Goal: Task Accomplishment & Management: Manage account settings

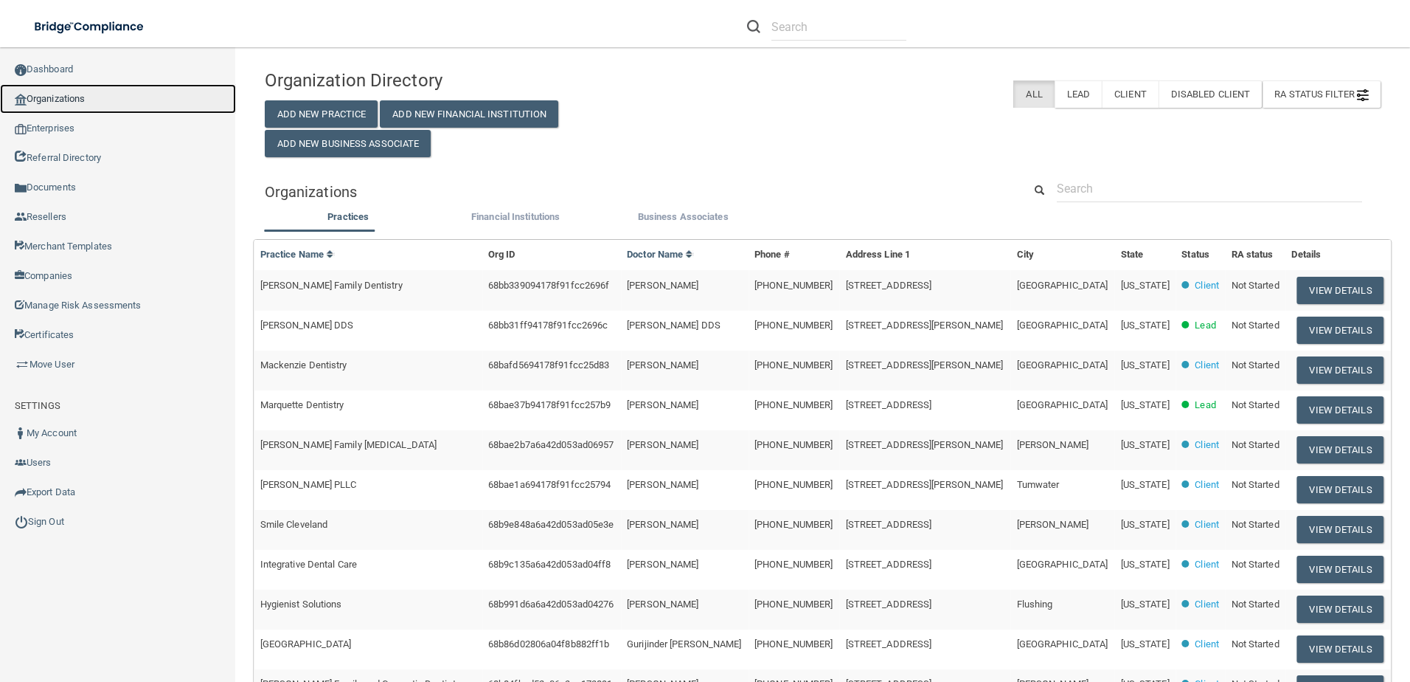
click at [80, 100] on link "Organizations" at bounding box center [118, 99] width 236 height 30
click at [60, 103] on link "Organizations" at bounding box center [118, 99] width 236 height 30
click at [58, 127] on link "Enterprises" at bounding box center [118, 129] width 236 height 30
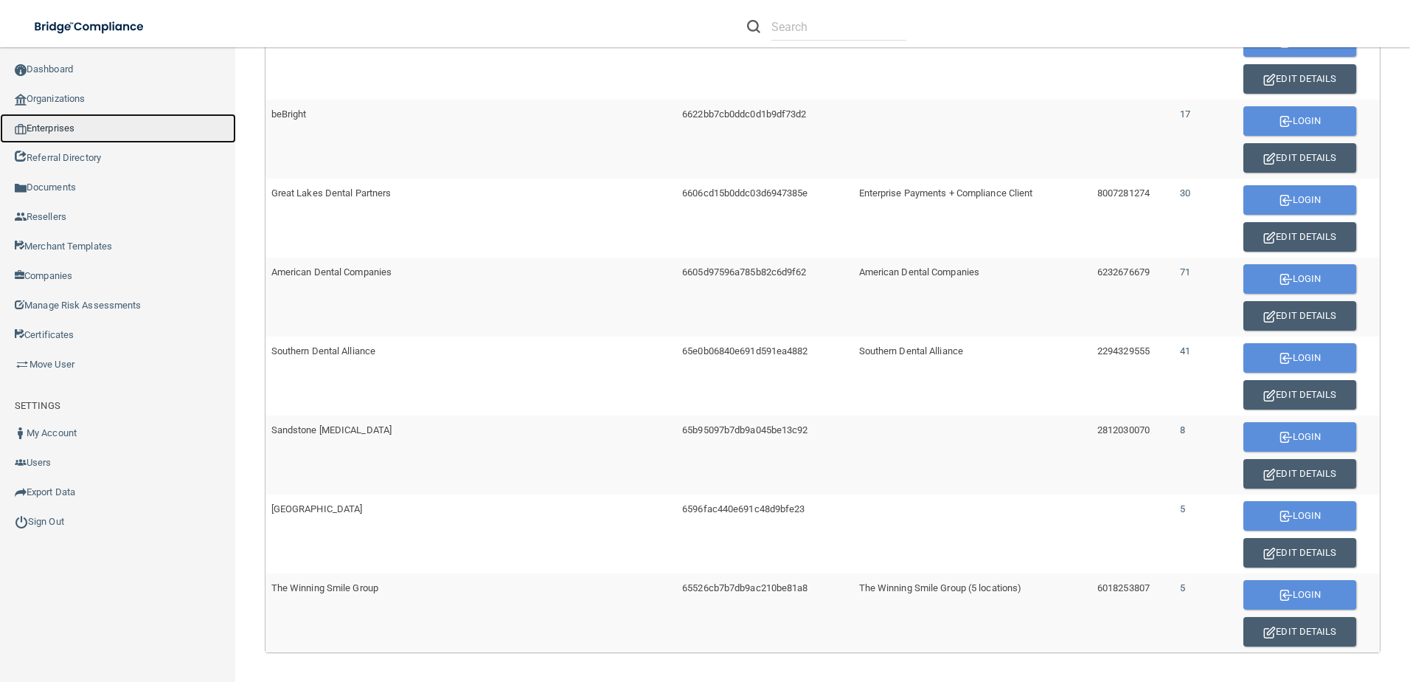
scroll to position [738, 0]
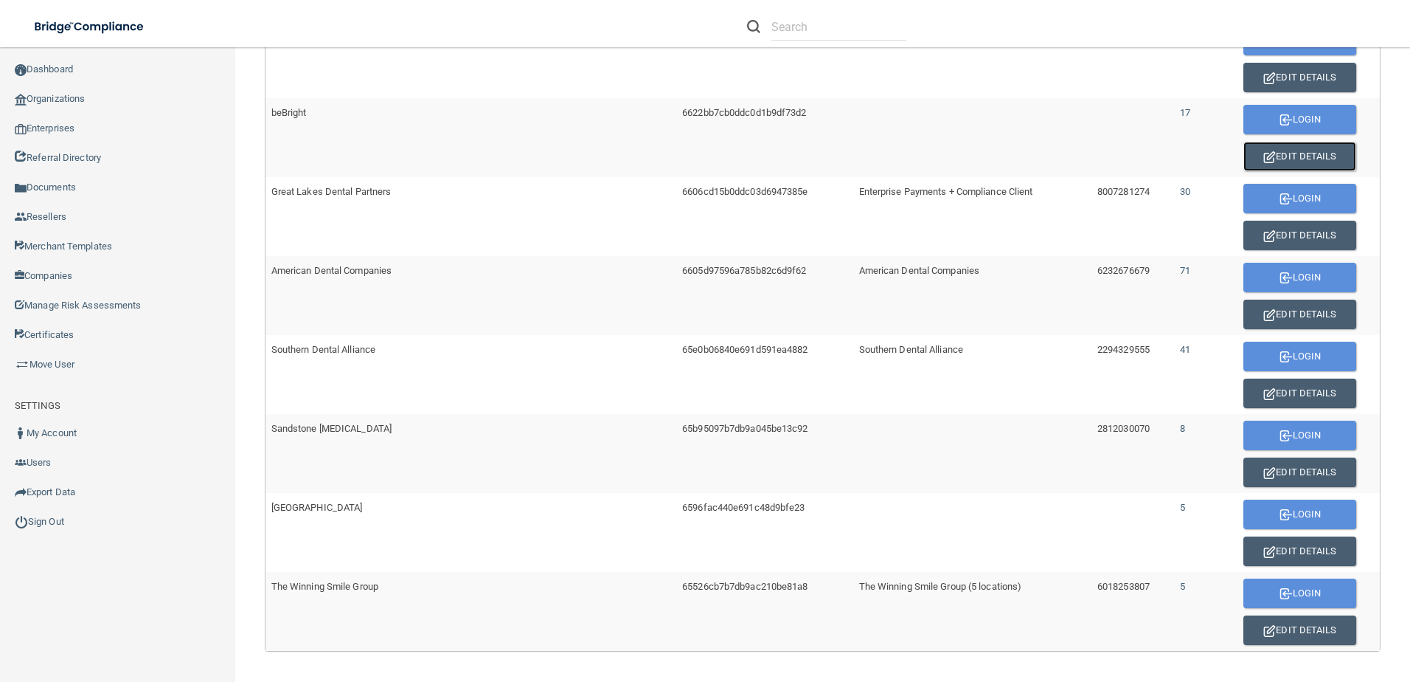
click at [1276, 156] on button "Edit Details" at bounding box center [1300, 157] width 113 height 30
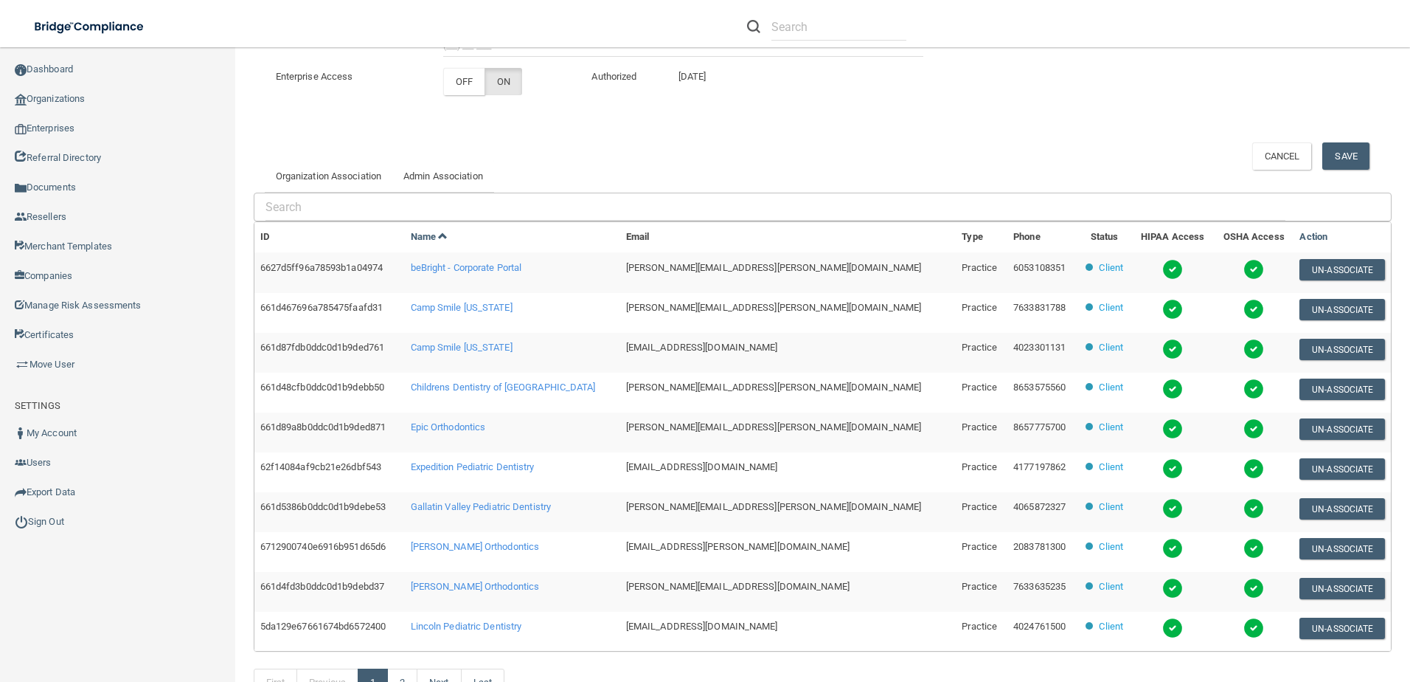
scroll to position [278, 0]
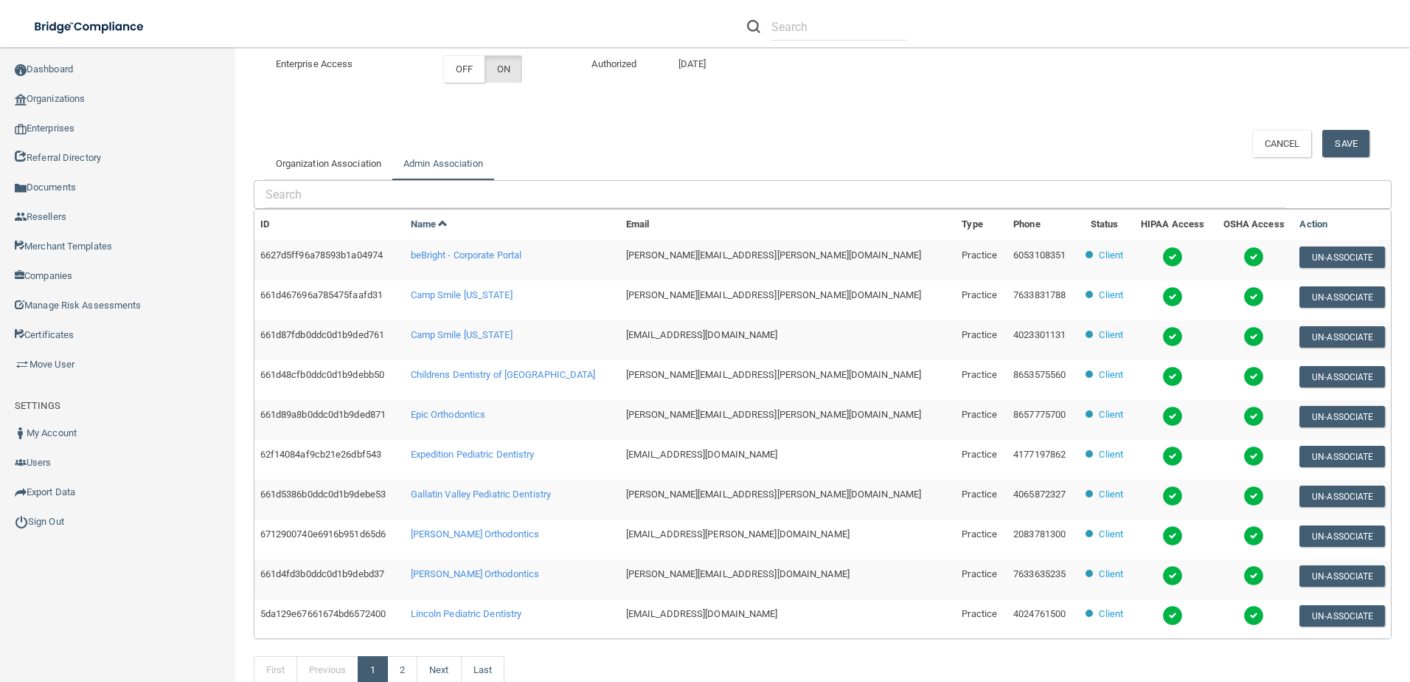
click at [446, 165] on link "Admin Association" at bounding box center [443, 164] width 102 height 32
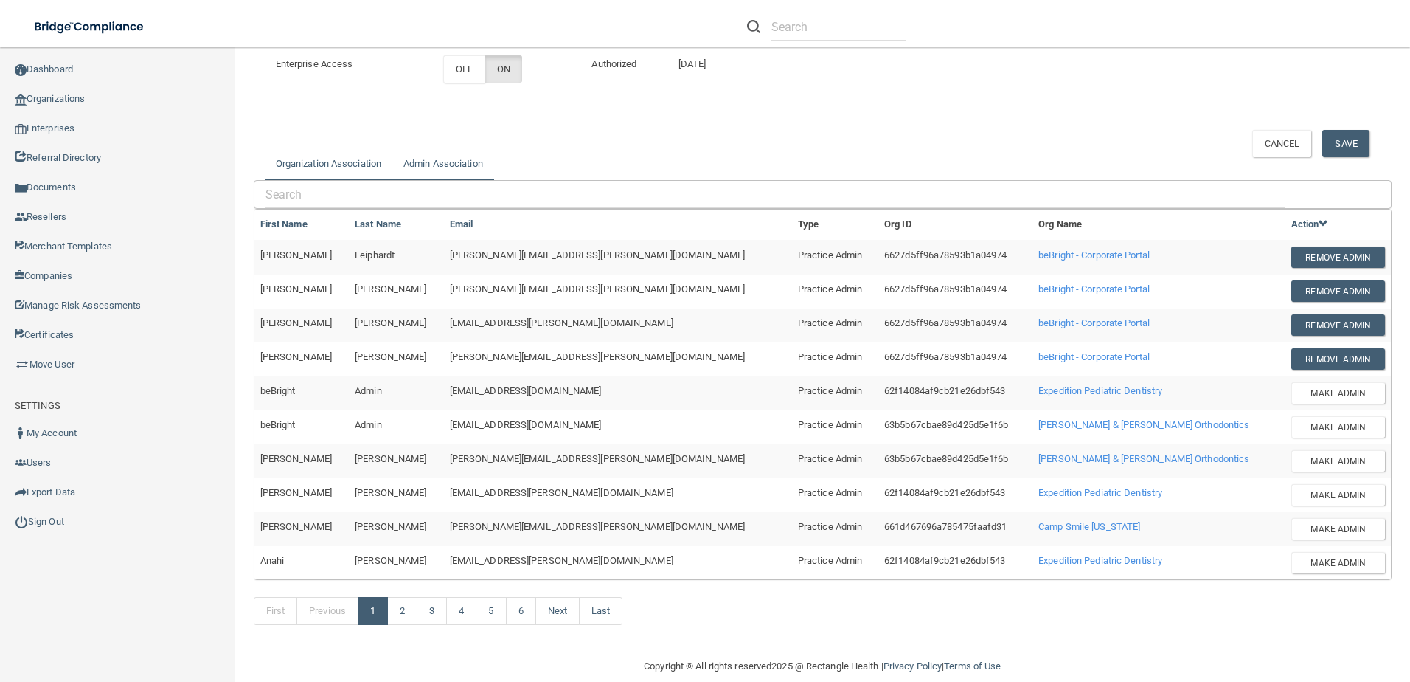
click at [311, 166] on link "Organization Association" at bounding box center [329, 164] width 128 height 32
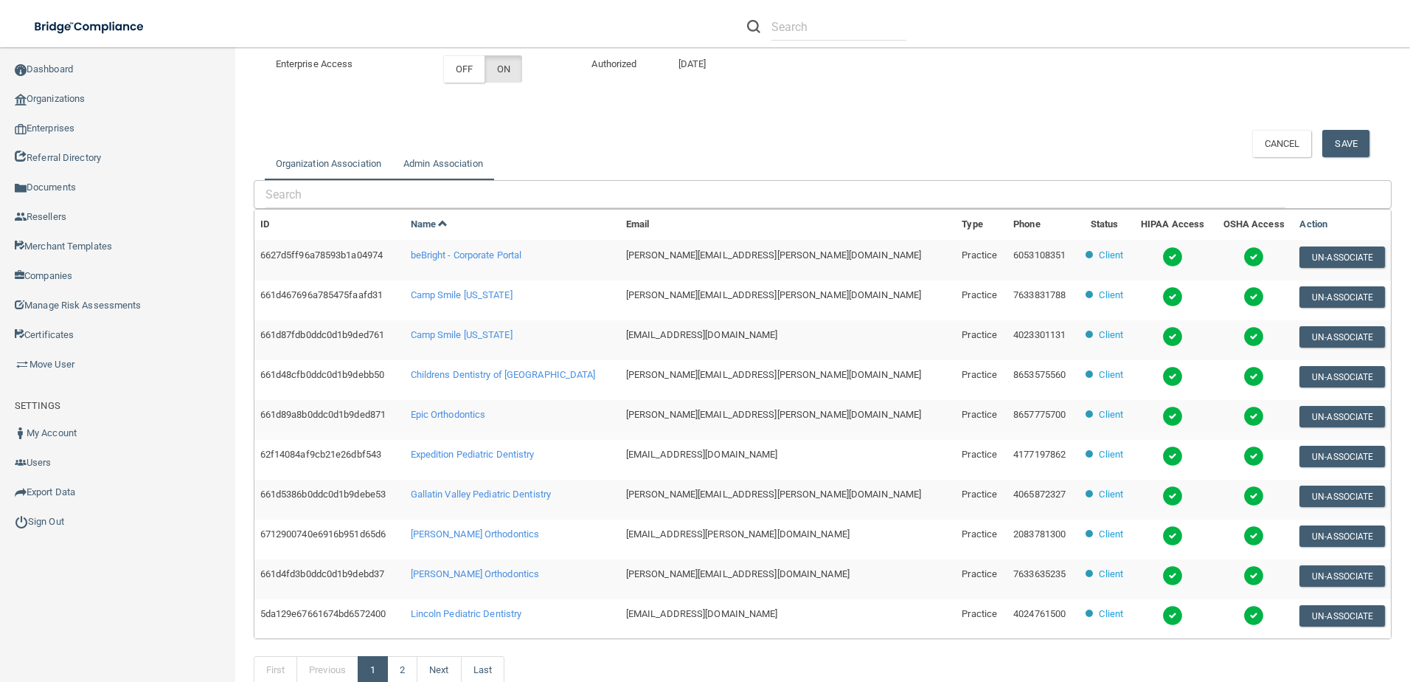
click at [477, 173] on link "Admin Association" at bounding box center [443, 164] width 102 height 32
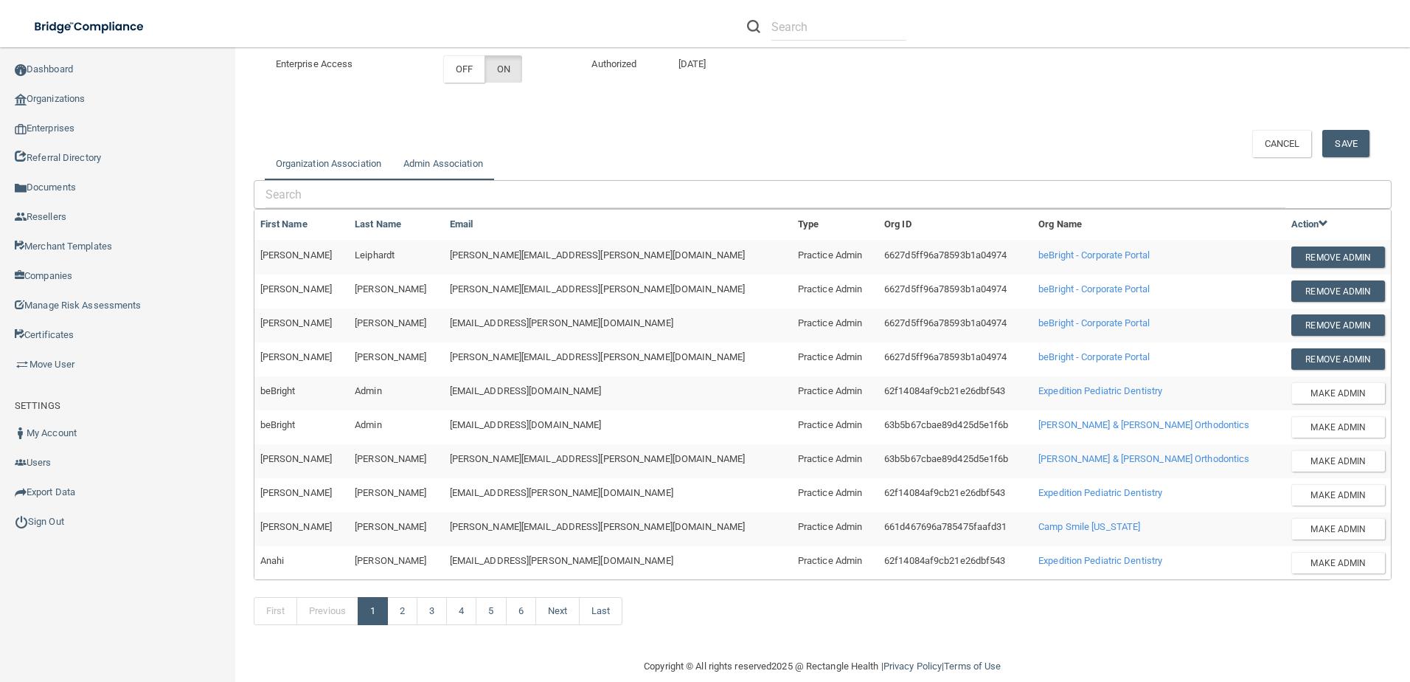
click at [335, 165] on link "Organization Association" at bounding box center [329, 164] width 128 height 32
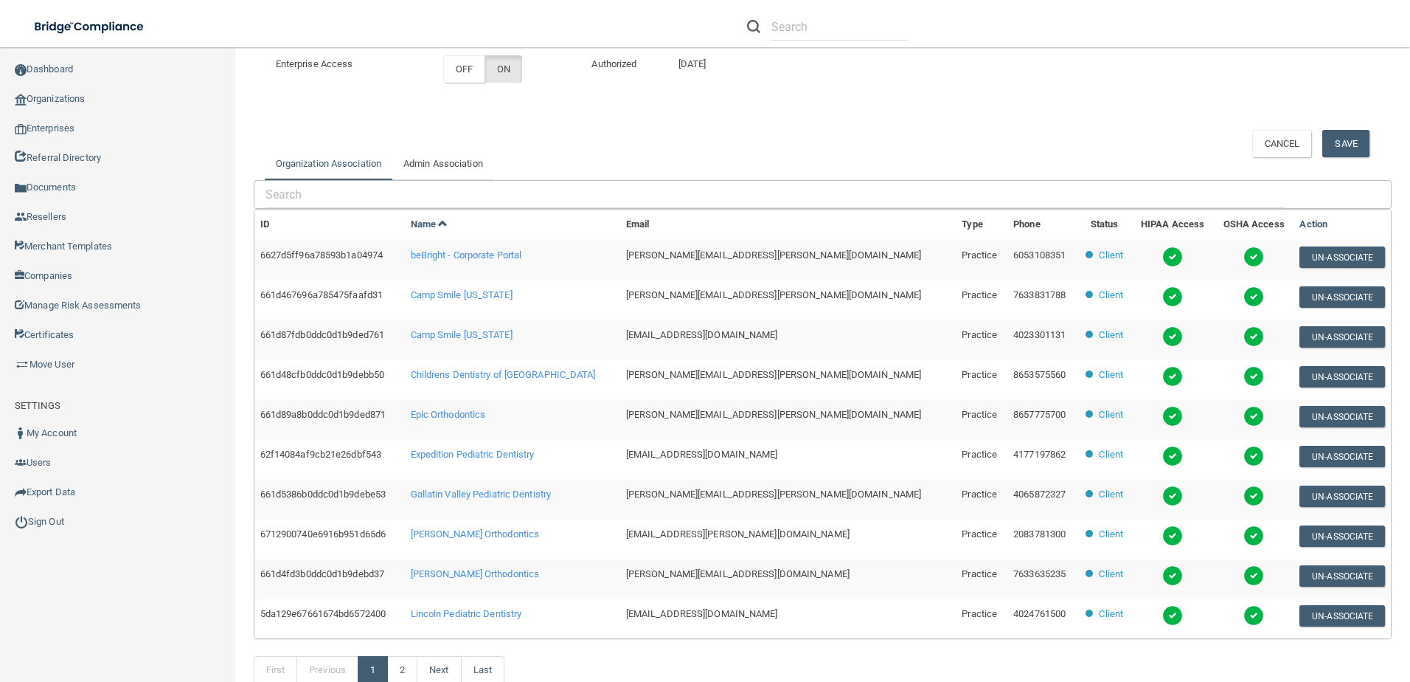
scroll to position [352, 0]
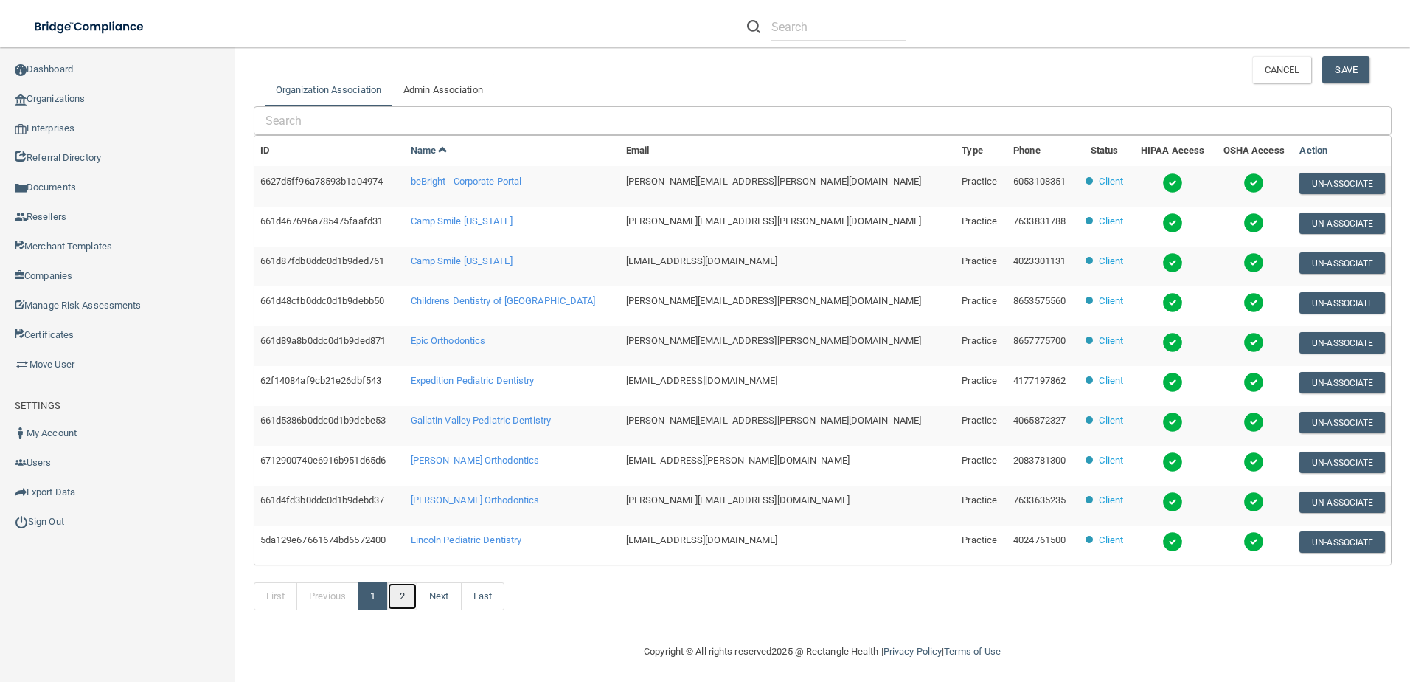
click at [406, 604] on link "2" at bounding box center [402, 596] width 30 height 28
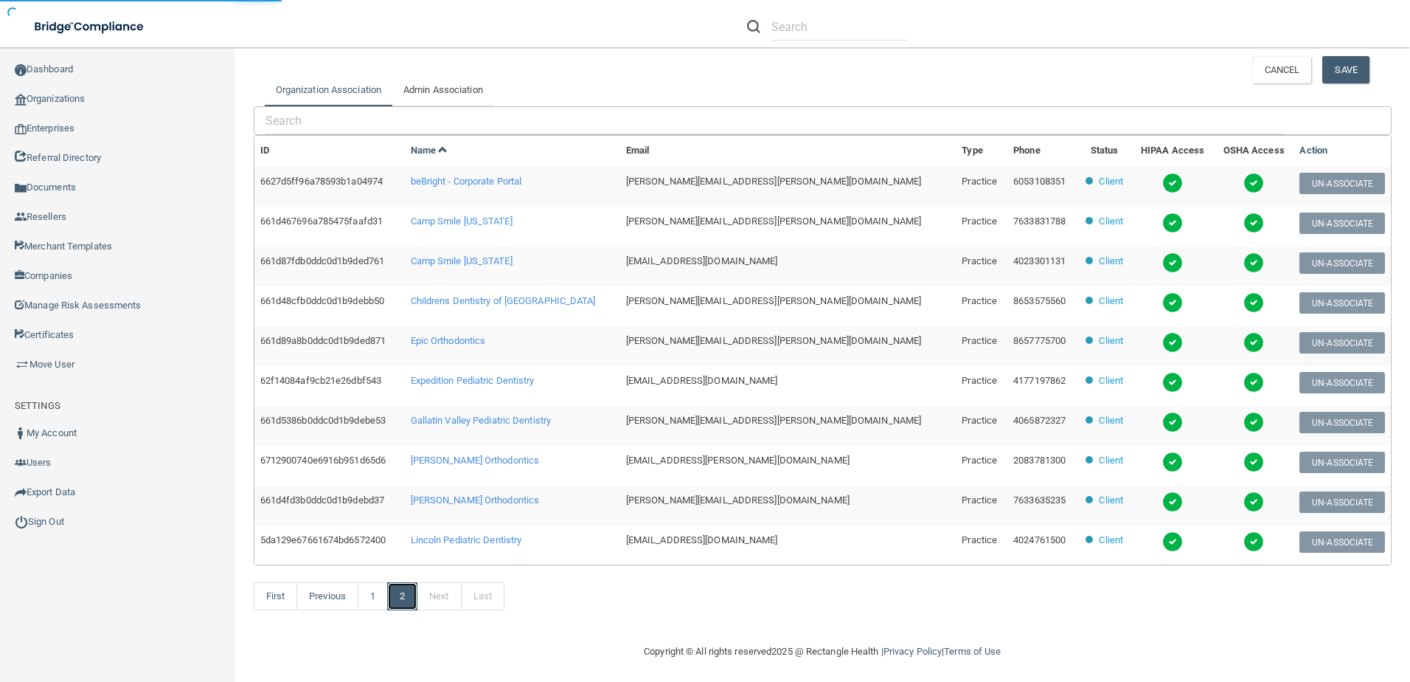
scroll to position [7, 0]
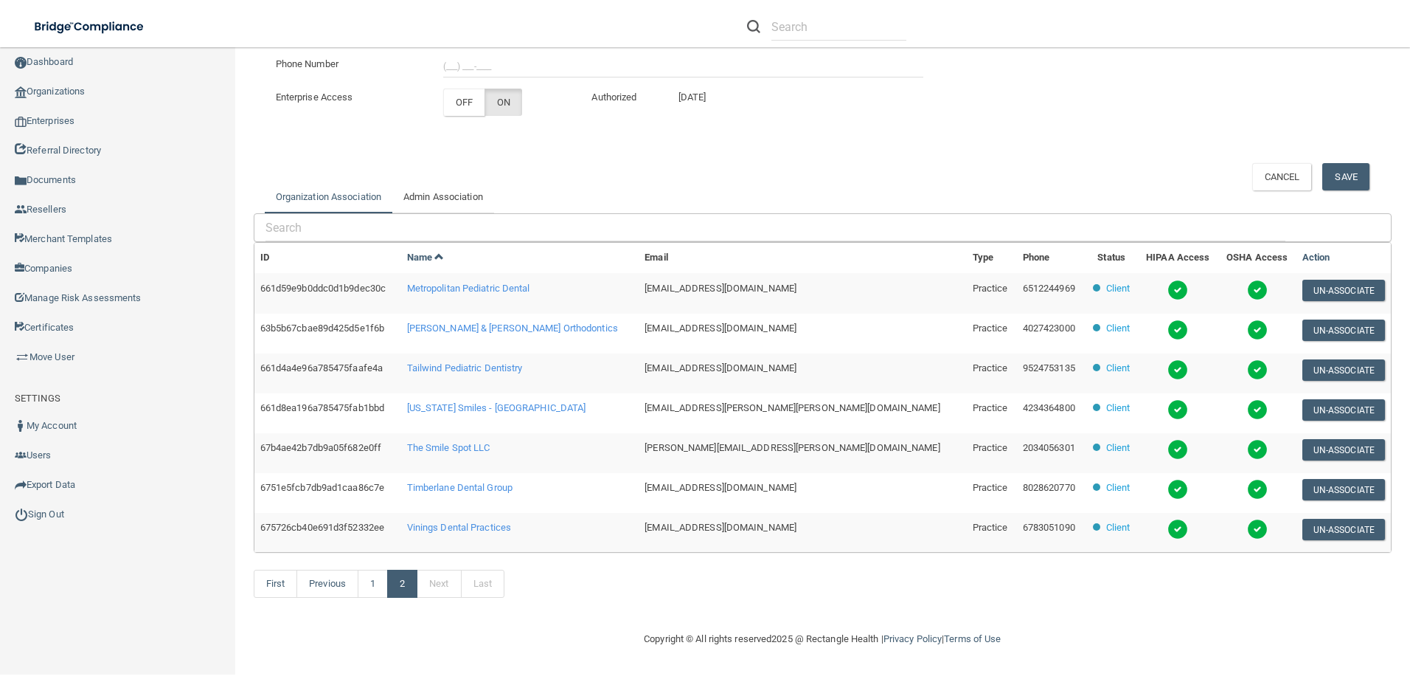
click at [489, 437] on td "The Smile Spot LLC" at bounding box center [520, 453] width 238 height 40
click at [485, 440] on td "The Smile Spot LLC" at bounding box center [520, 453] width 238 height 40
click at [484, 445] on span "The Smile Spot LLC" at bounding box center [448, 447] width 83 height 11
click at [60, 517] on link "Sign Out" at bounding box center [118, 514] width 236 height 30
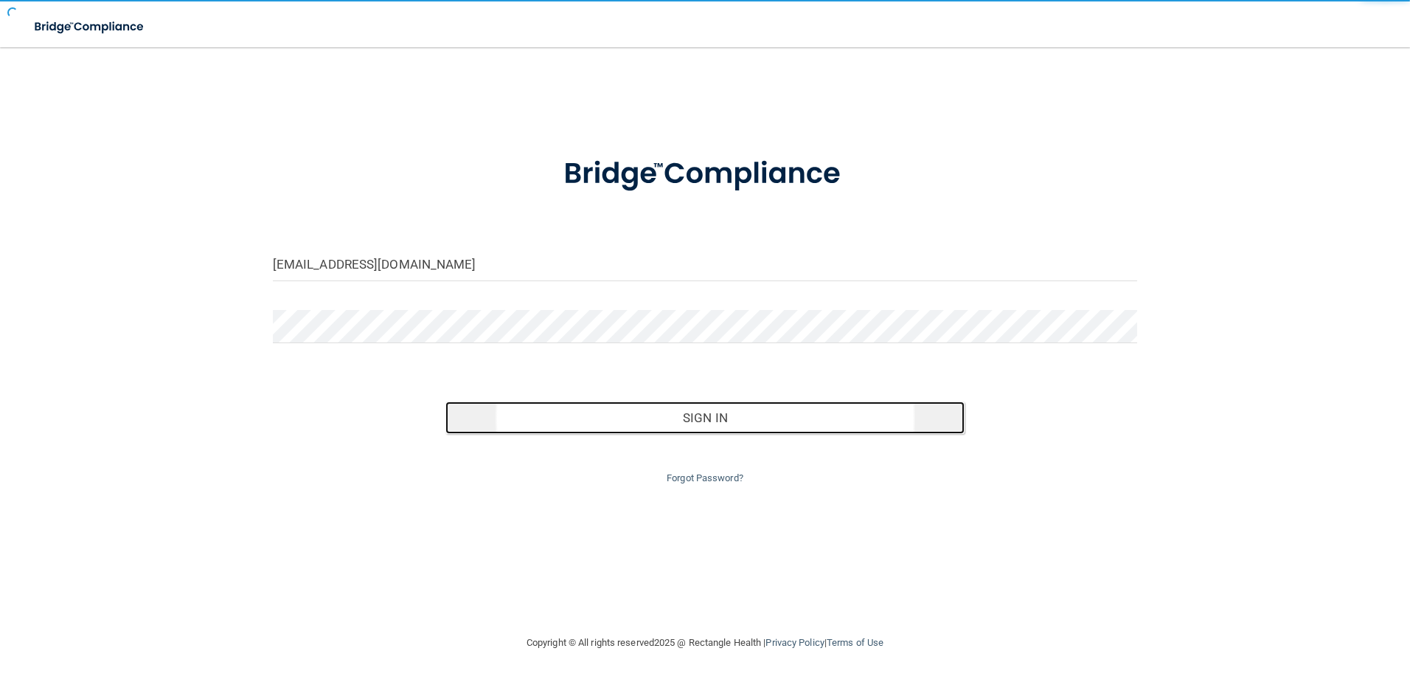
click at [638, 423] on button "Sign In" at bounding box center [705, 417] width 519 height 32
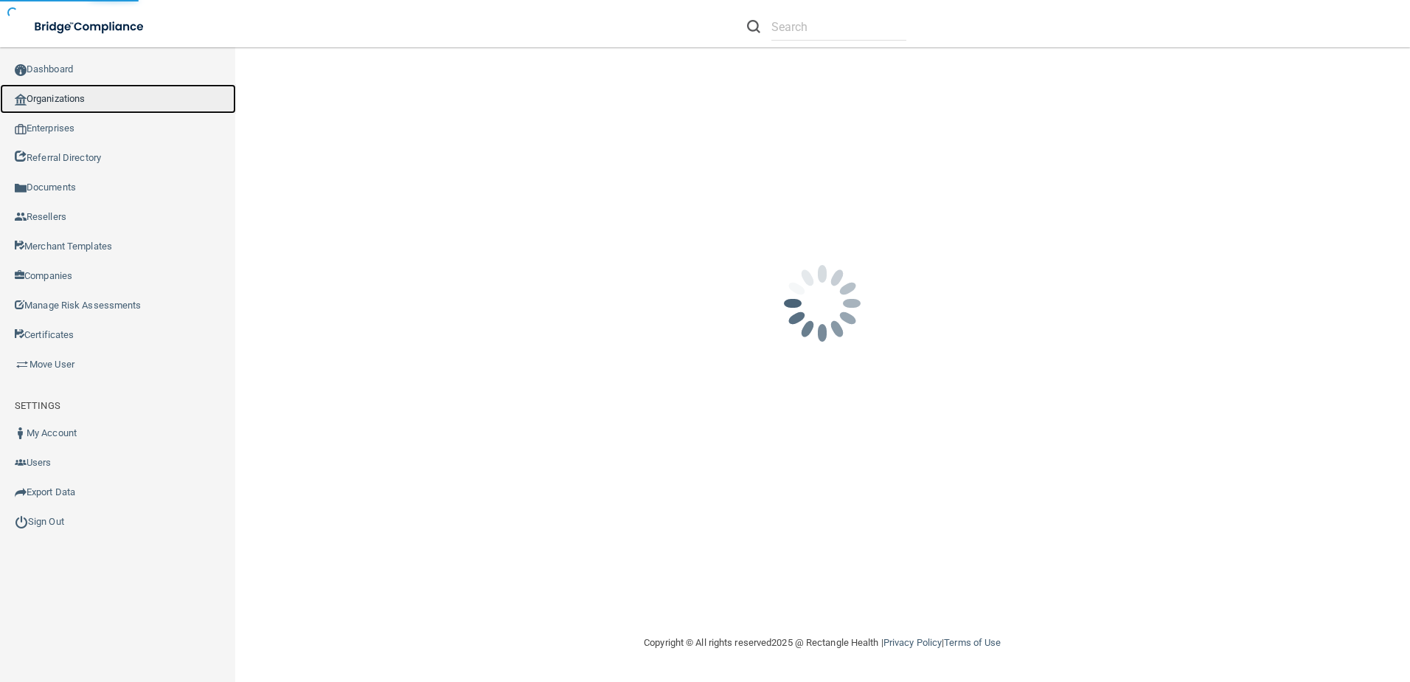
click at [126, 104] on link "Organizations" at bounding box center [118, 99] width 236 height 30
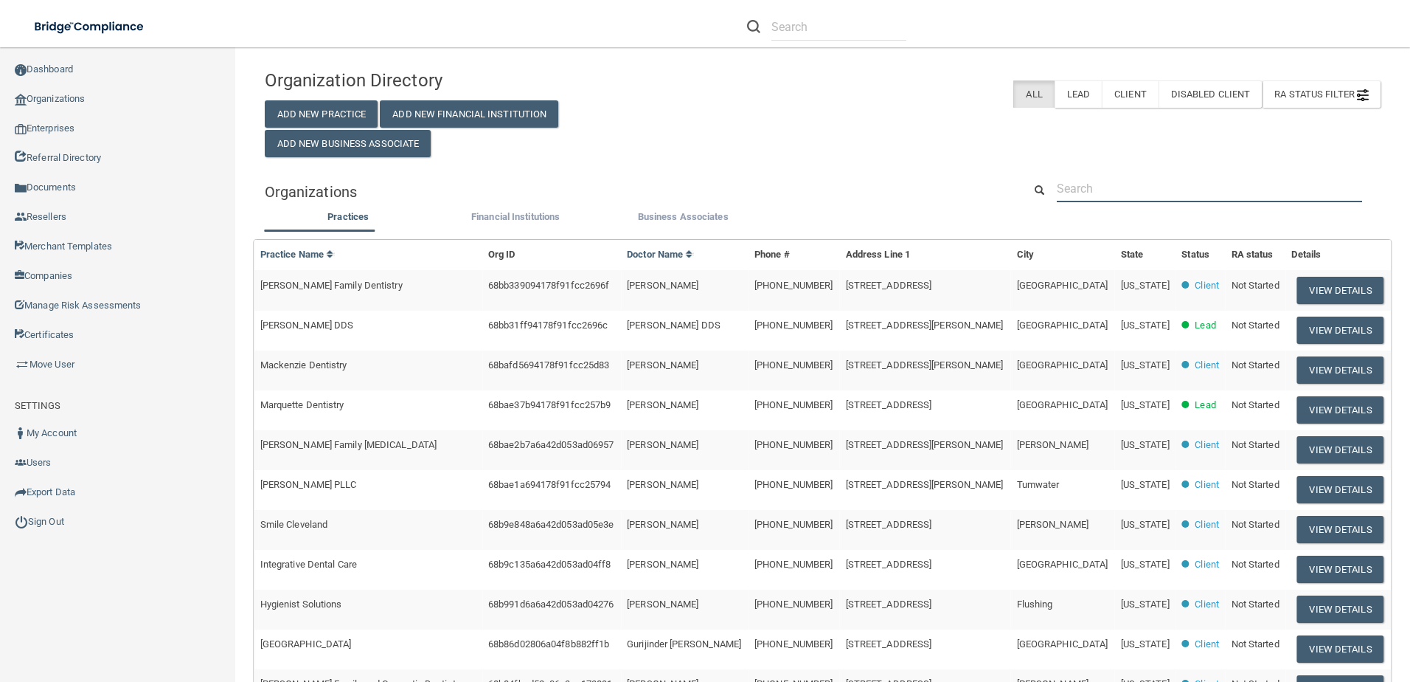
click at [1117, 184] on input "text" at bounding box center [1209, 188] width 305 height 27
paste input "Sherri Scatena"
type input "Sherri Scatena"
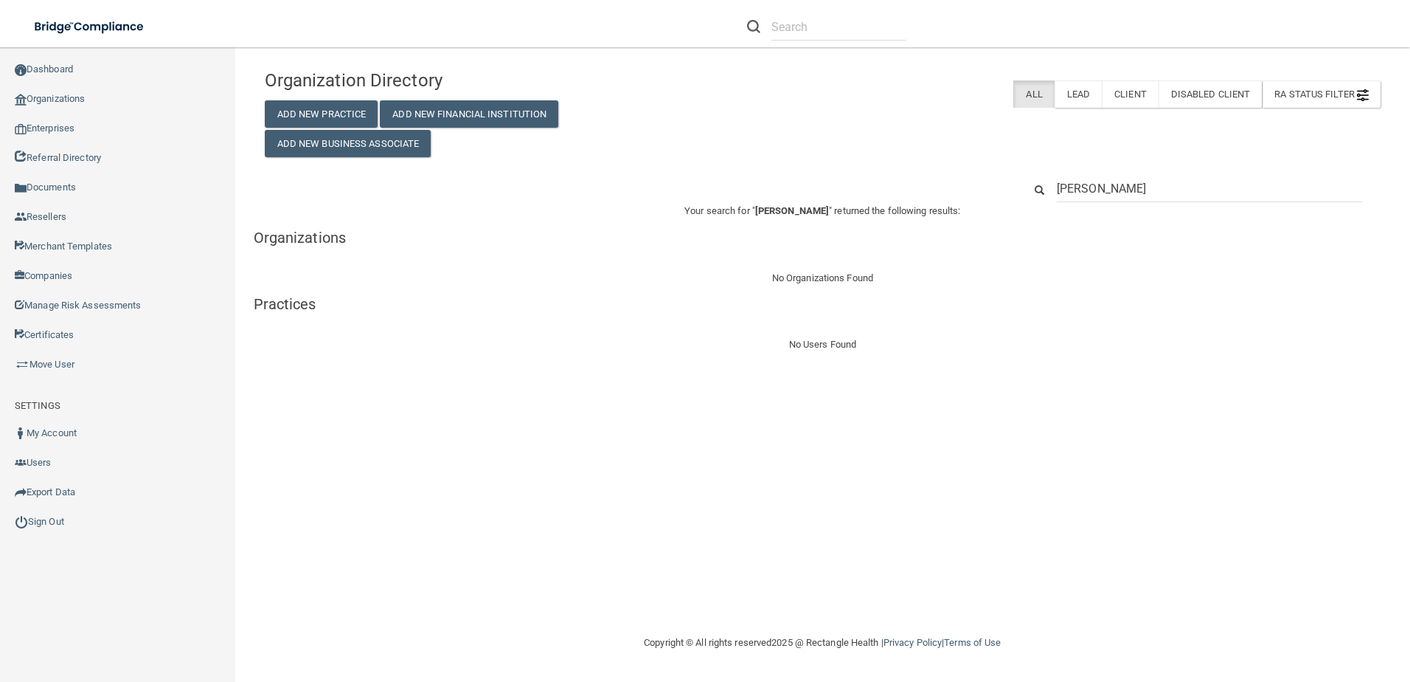
drag, startPoint x: 1094, startPoint y: 193, endPoint x: 1041, endPoint y: 192, distance: 53.1
type input "[PERSON_NAME]"
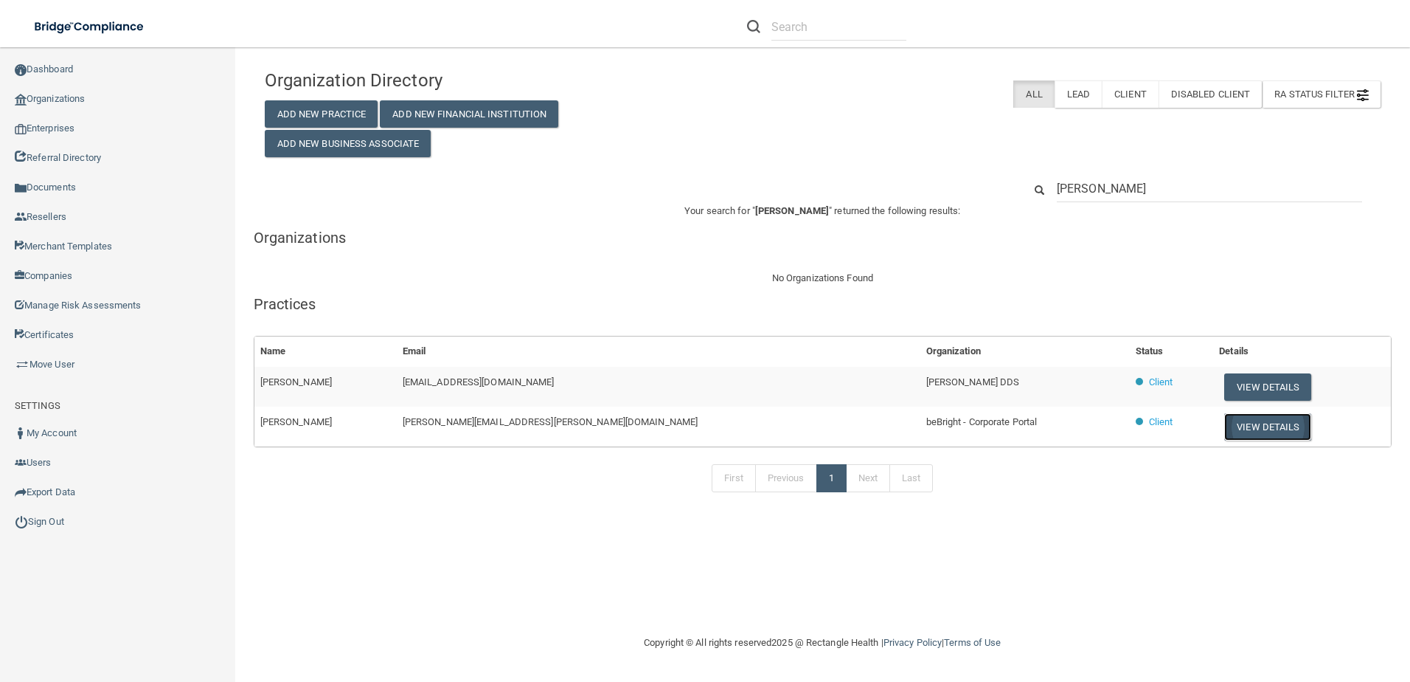
click at [1224, 427] on button "View Details" at bounding box center [1267, 426] width 87 height 27
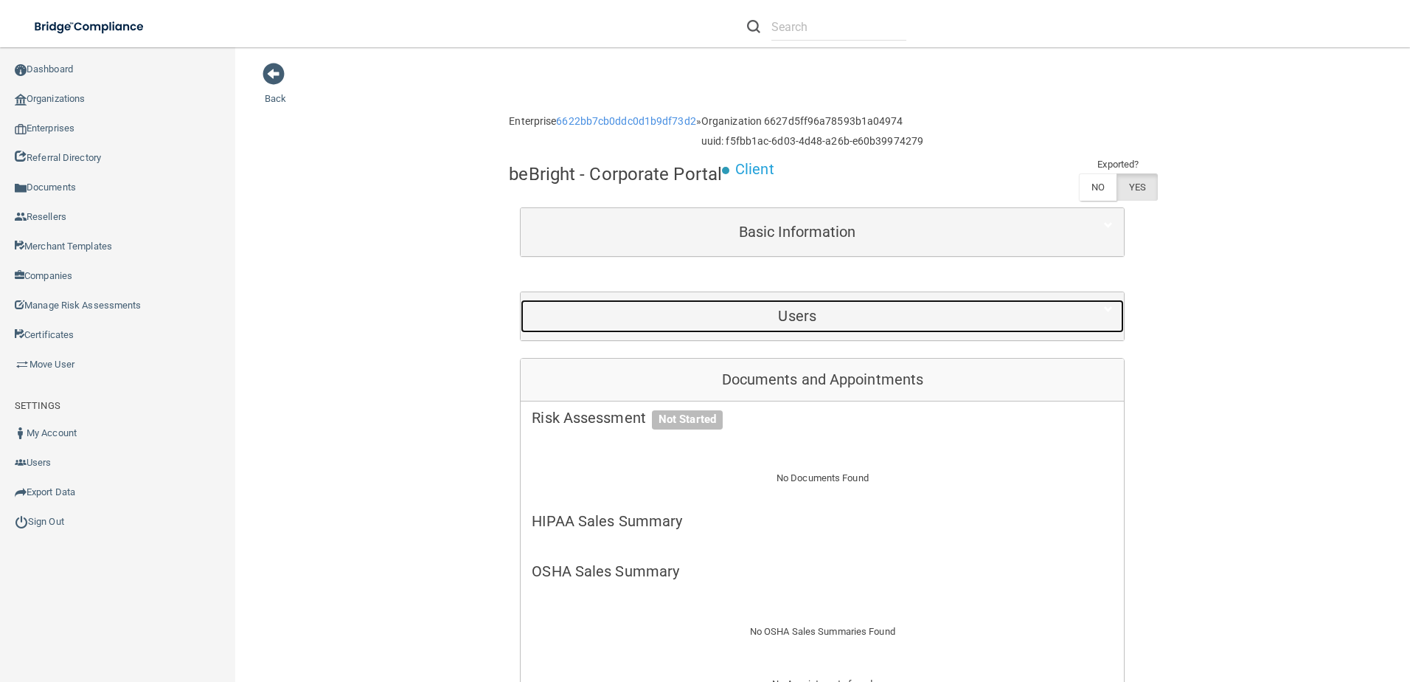
click at [897, 304] on div "Users" at bounding box center [797, 315] width 553 height 33
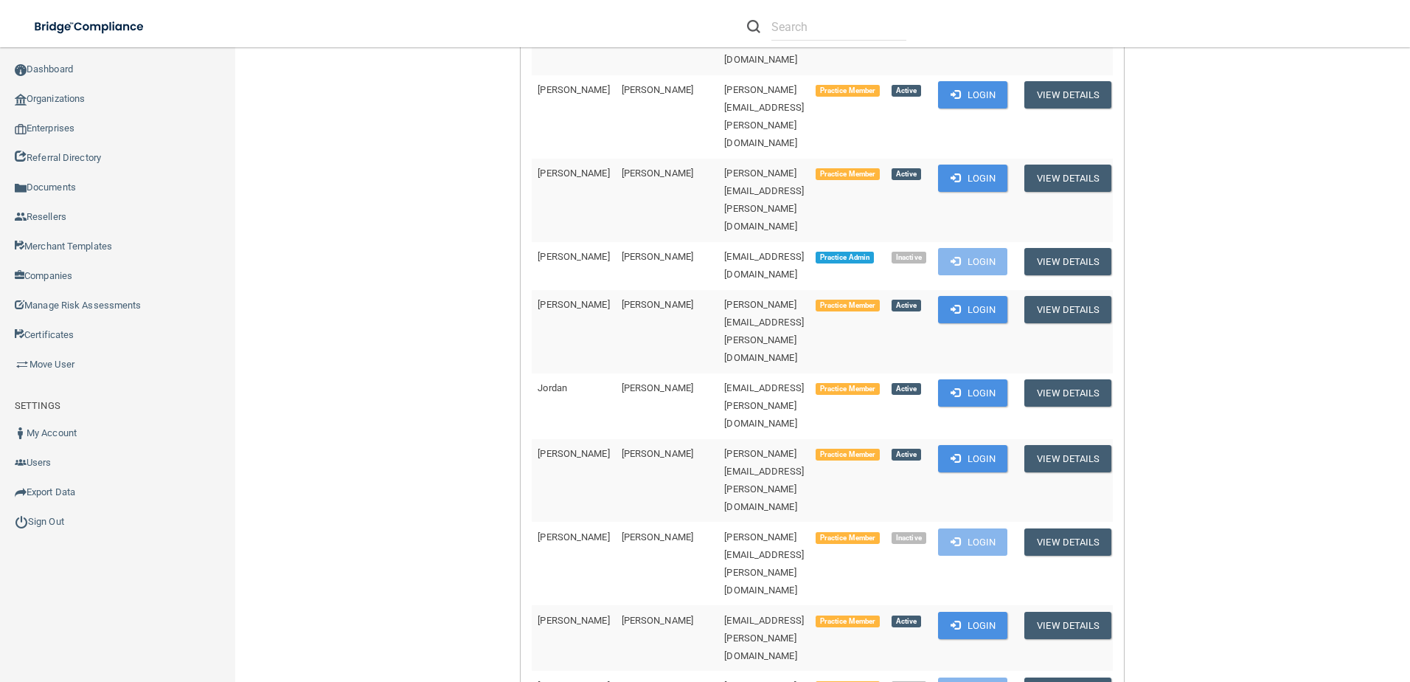
scroll to position [2065, 0]
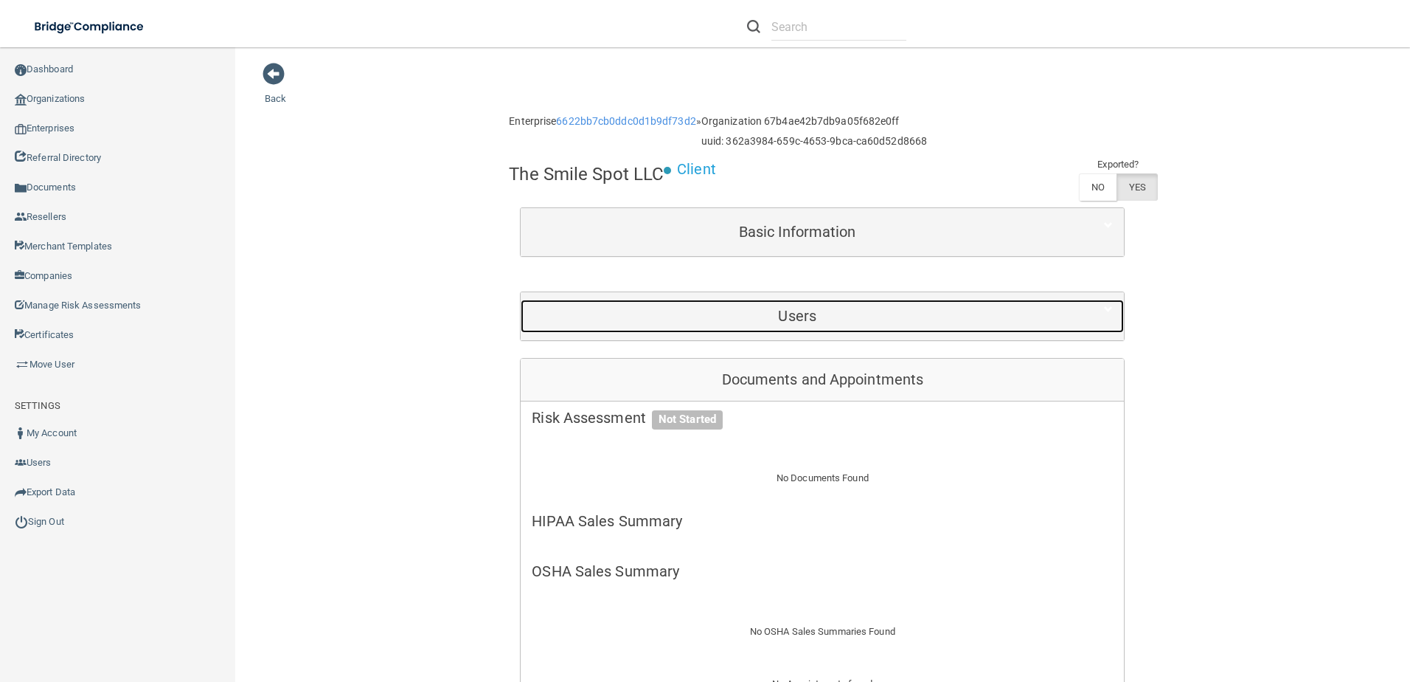
click at [898, 331] on div "Users" at bounding box center [797, 315] width 553 height 33
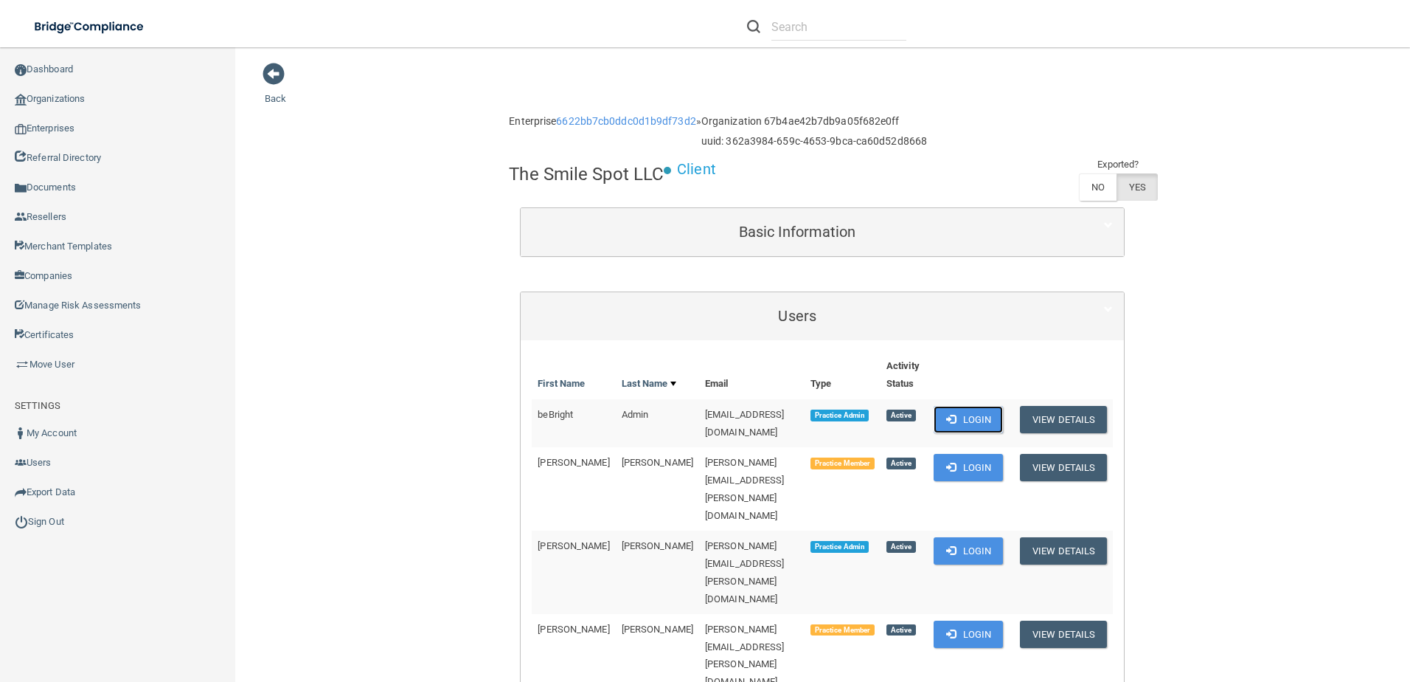
click at [974, 421] on button "Login" at bounding box center [969, 419] width 70 height 27
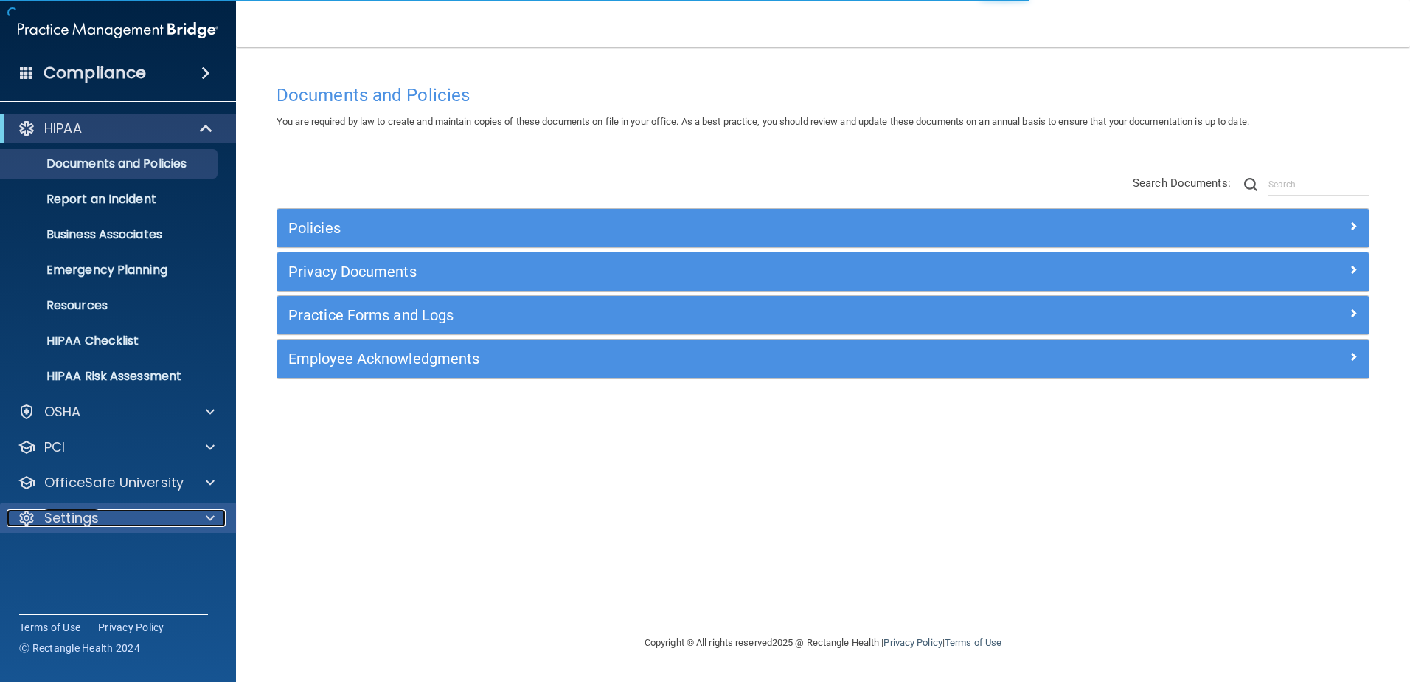
click at [173, 515] on div "Settings" at bounding box center [98, 518] width 183 height 18
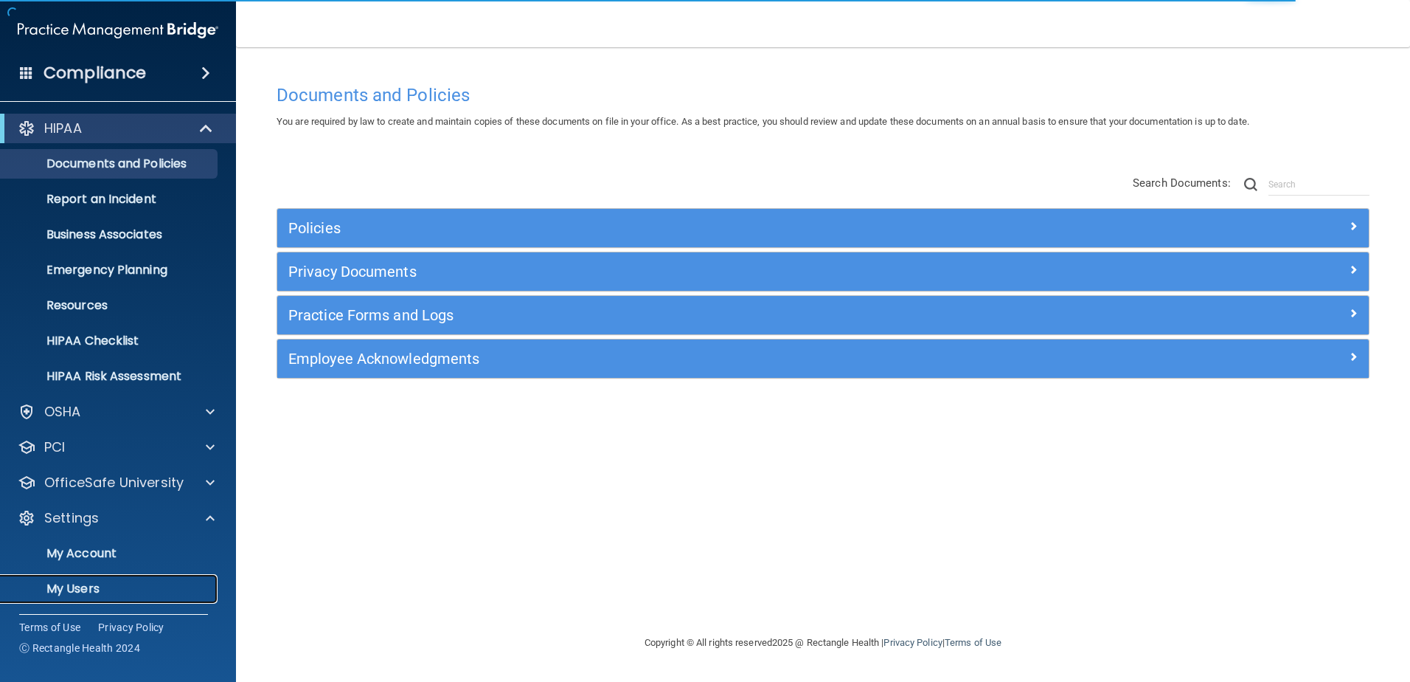
click at [89, 584] on p "My Users" at bounding box center [110, 588] width 201 height 15
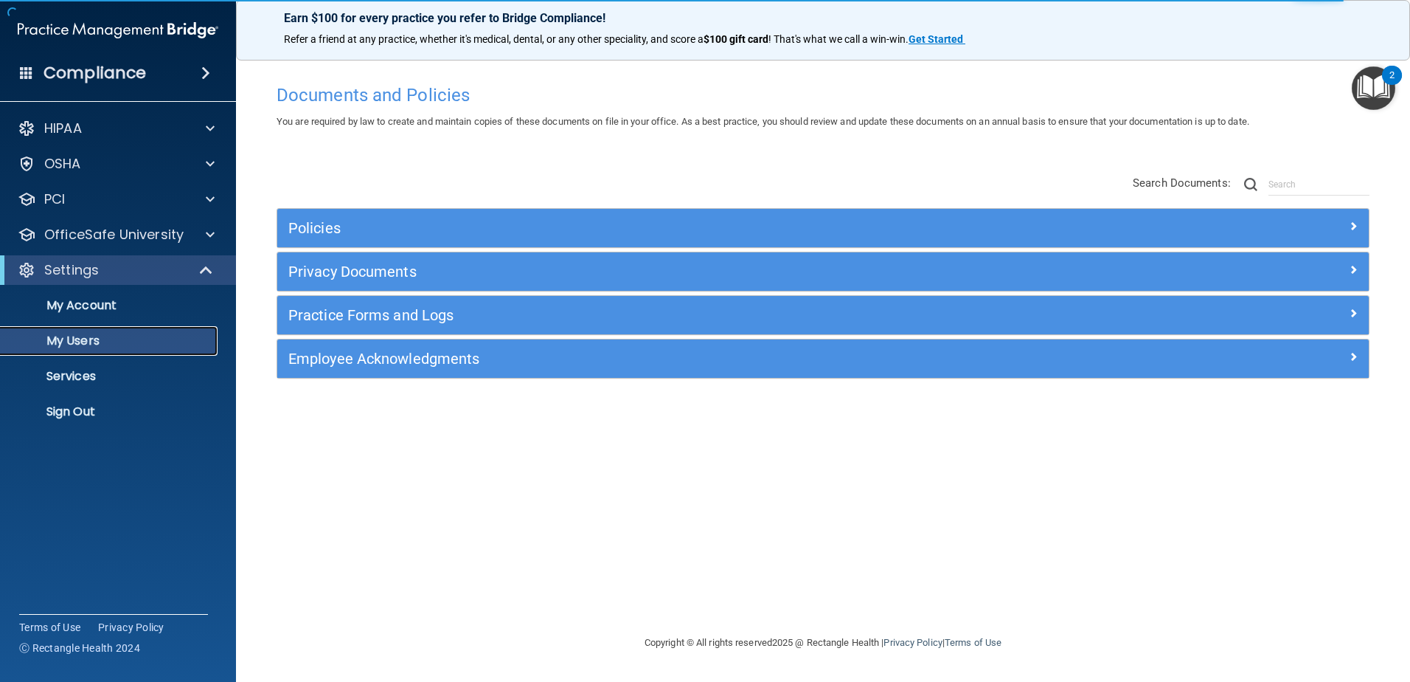
select select "20"
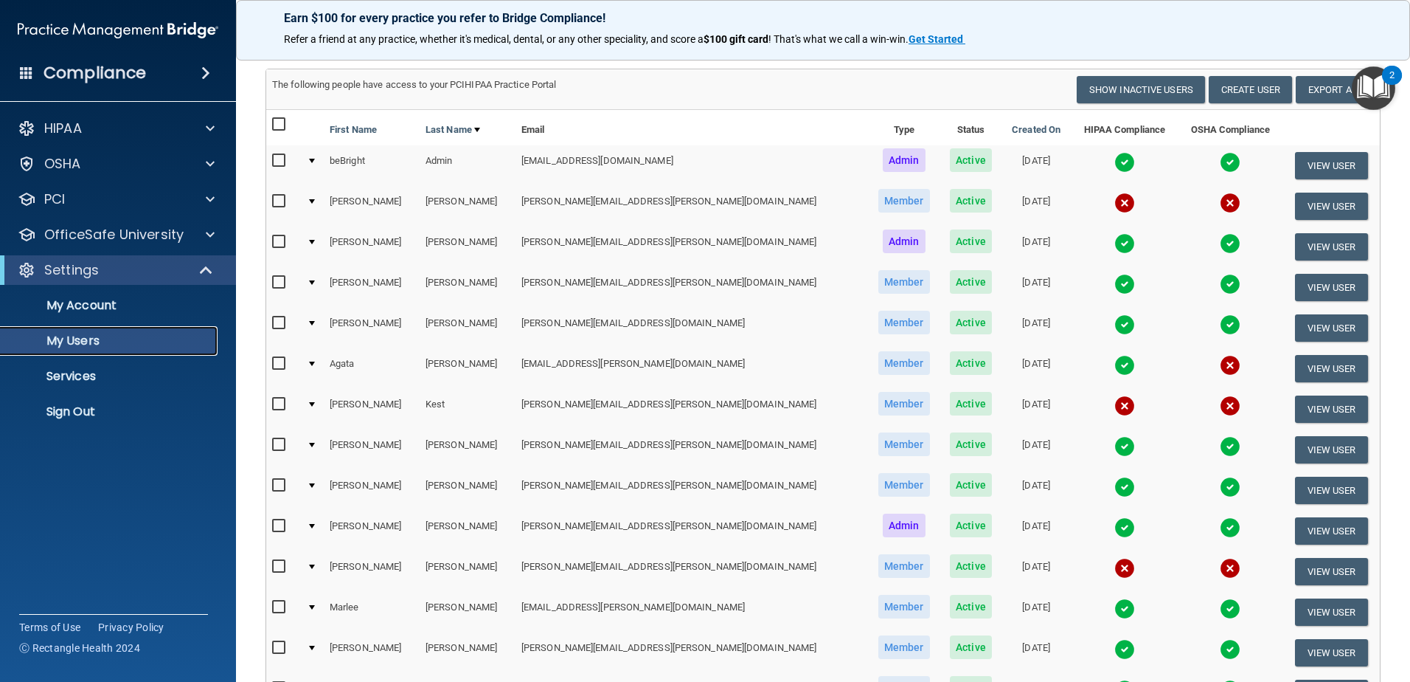
scroll to position [74, 0]
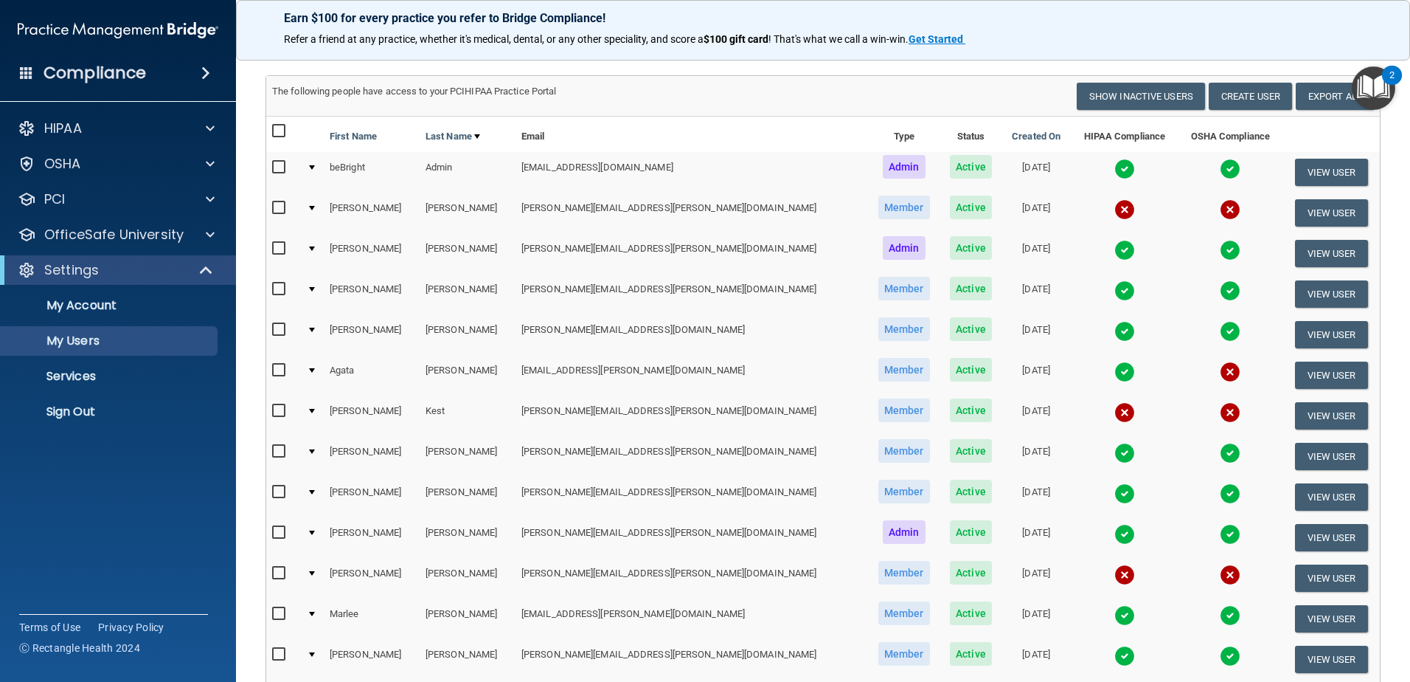
click at [1220, 332] on img at bounding box center [1230, 331] width 21 height 21
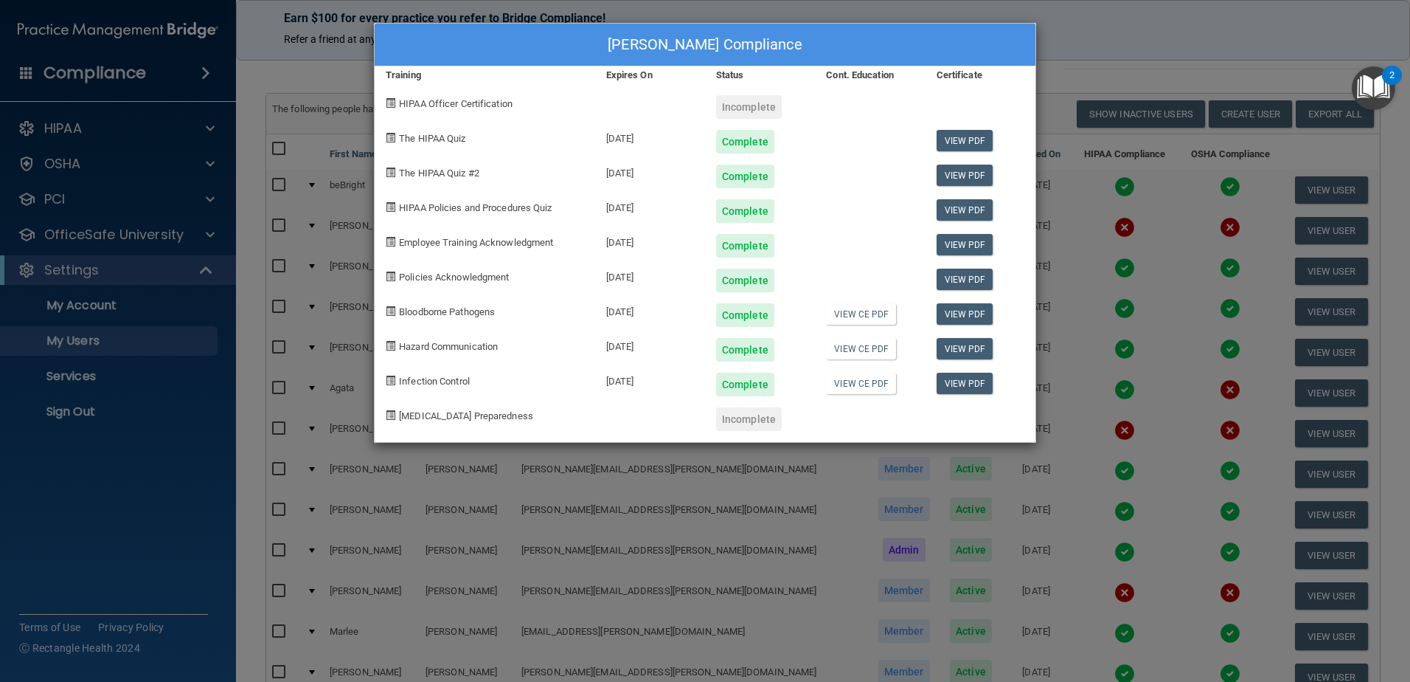
click at [1117, 384] on div "Kayleigh Mae Goldberg's Compliance Training Expires On Status Cont. Education C…" at bounding box center [705, 341] width 1410 height 682
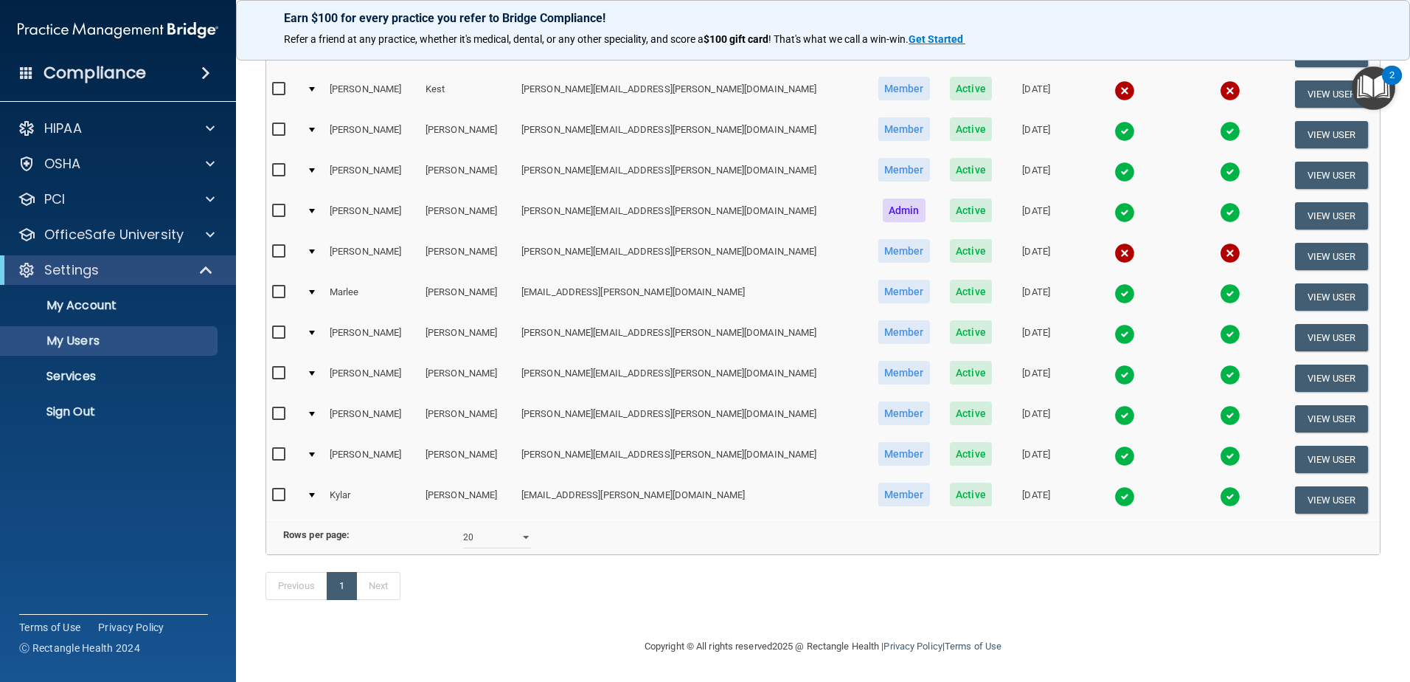
scroll to position [0, 0]
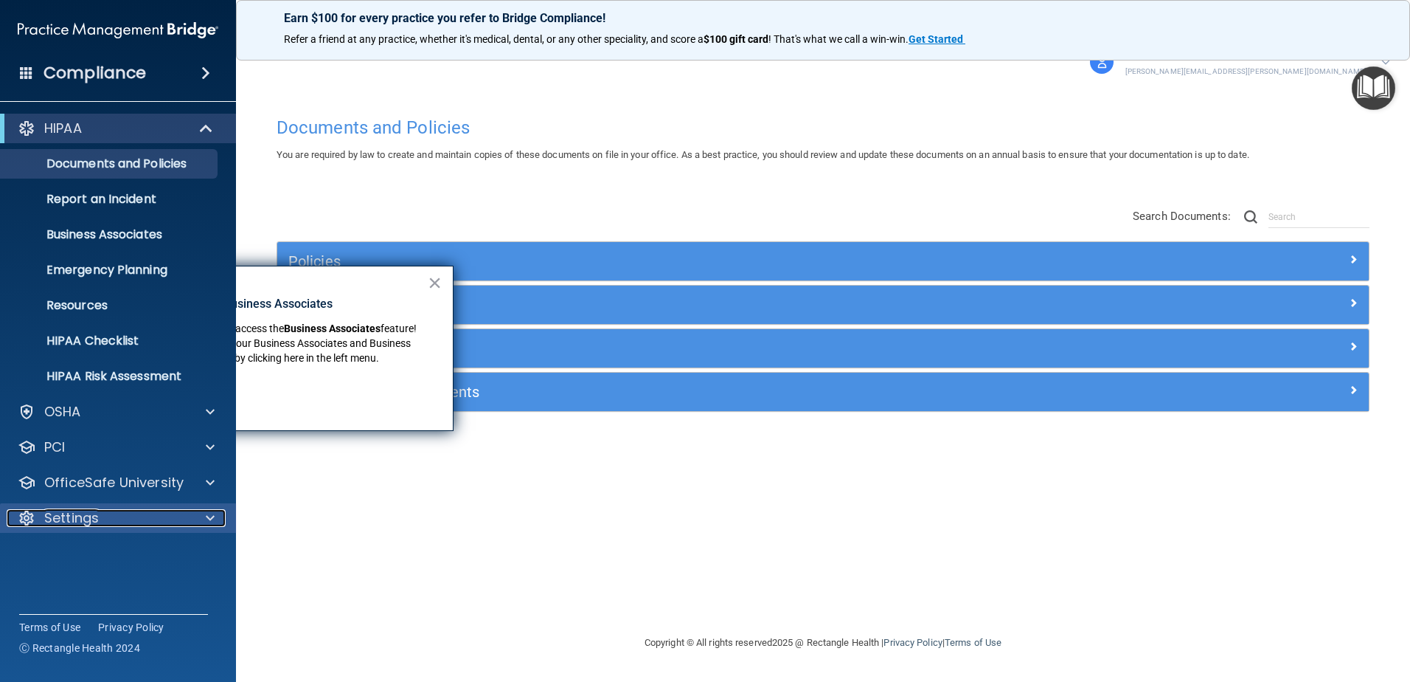
click at [155, 524] on div "Settings" at bounding box center [98, 518] width 183 height 18
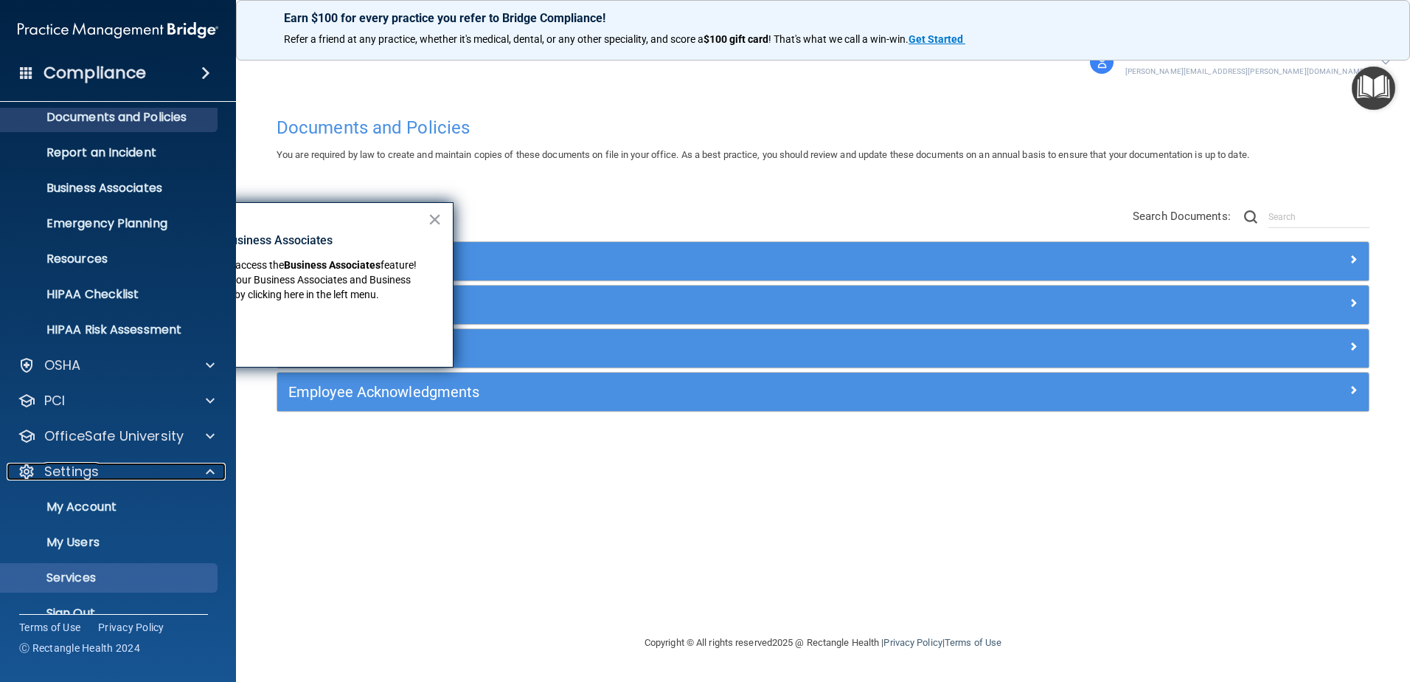
scroll to position [72, 0]
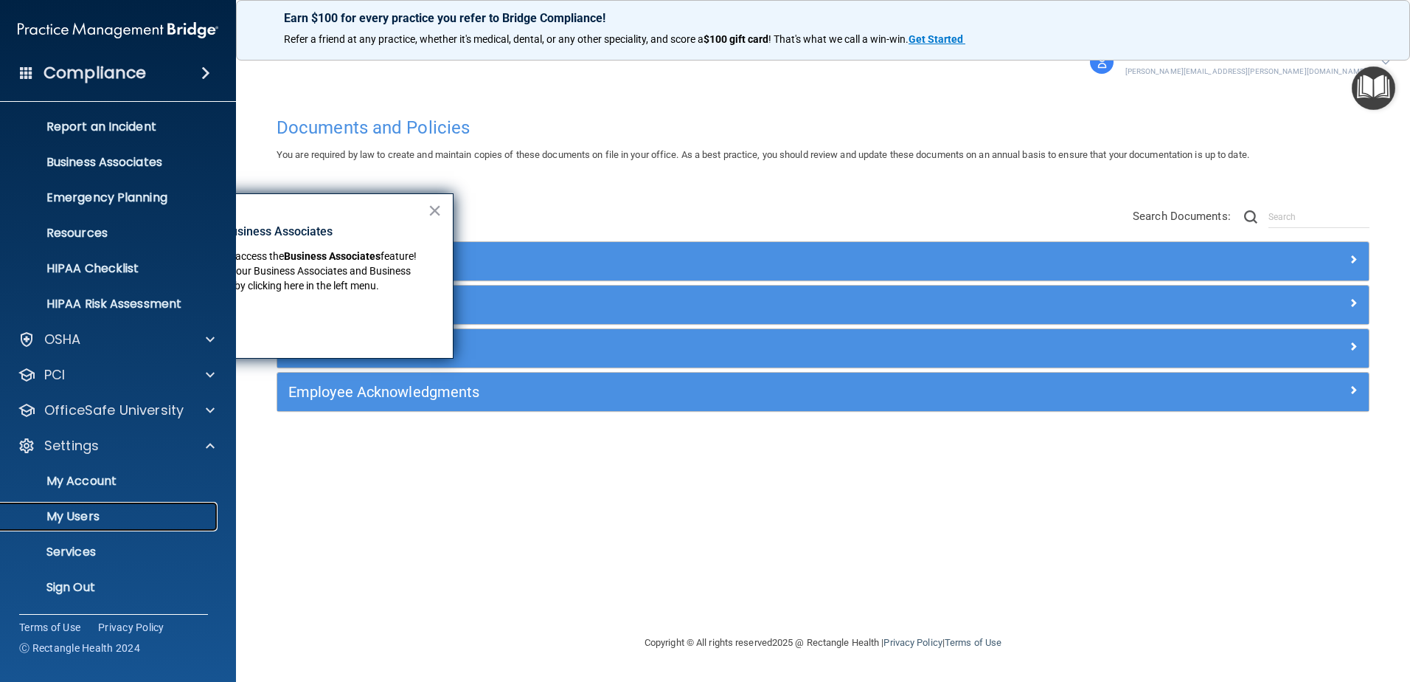
click at [103, 510] on p "My Users" at bounding box center [110, 516] width 201 height 15
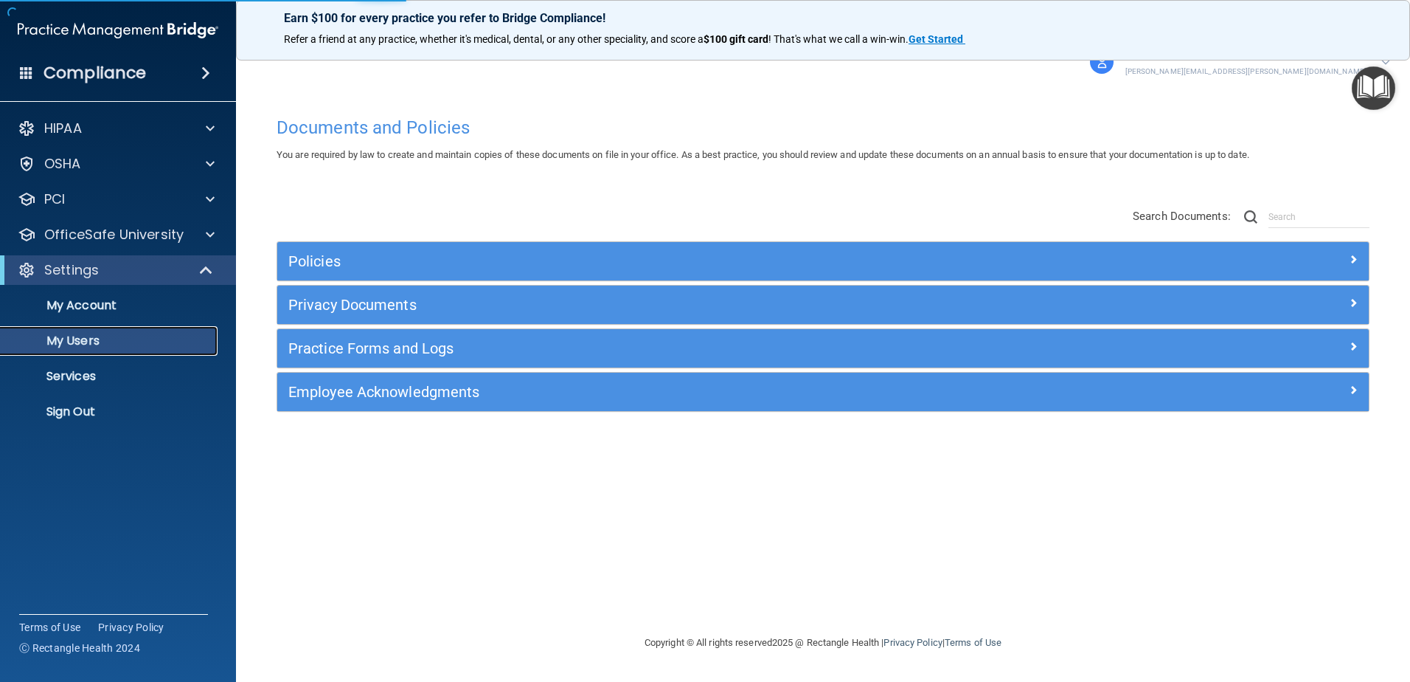
select select "20"
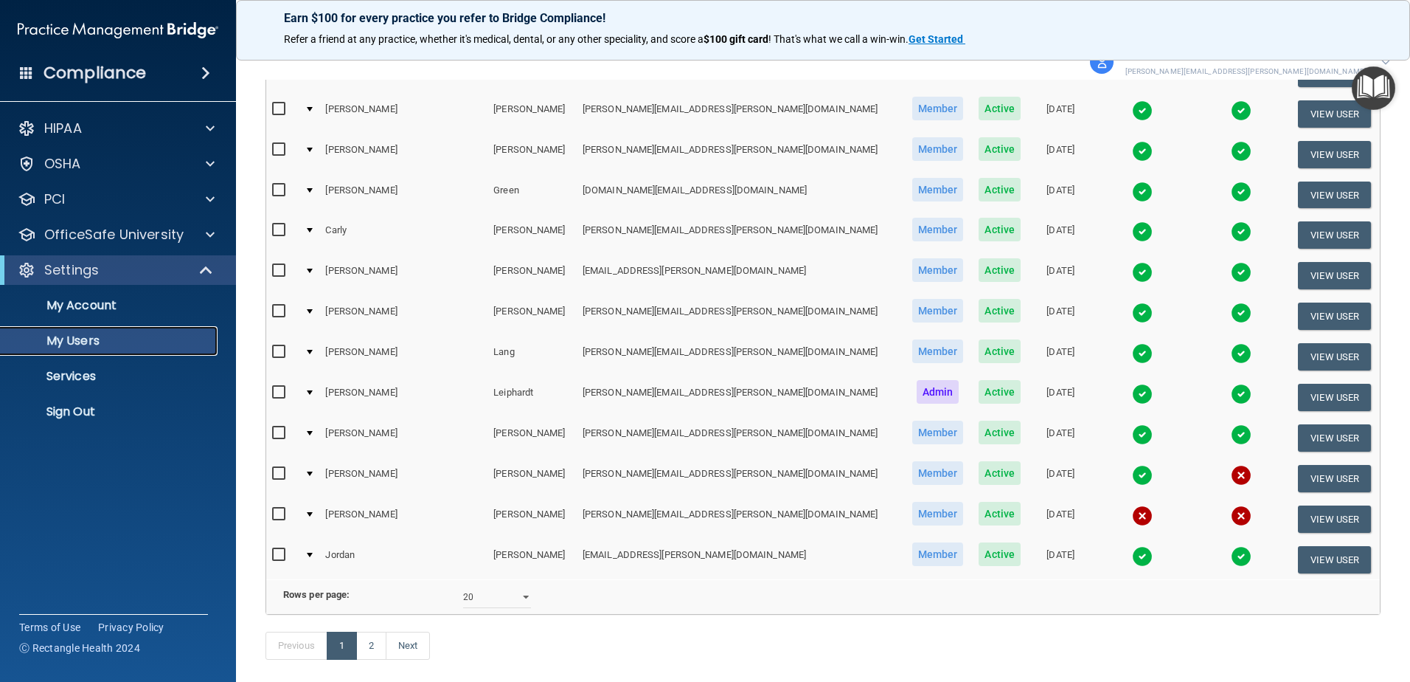
scroll to position [572, 0]
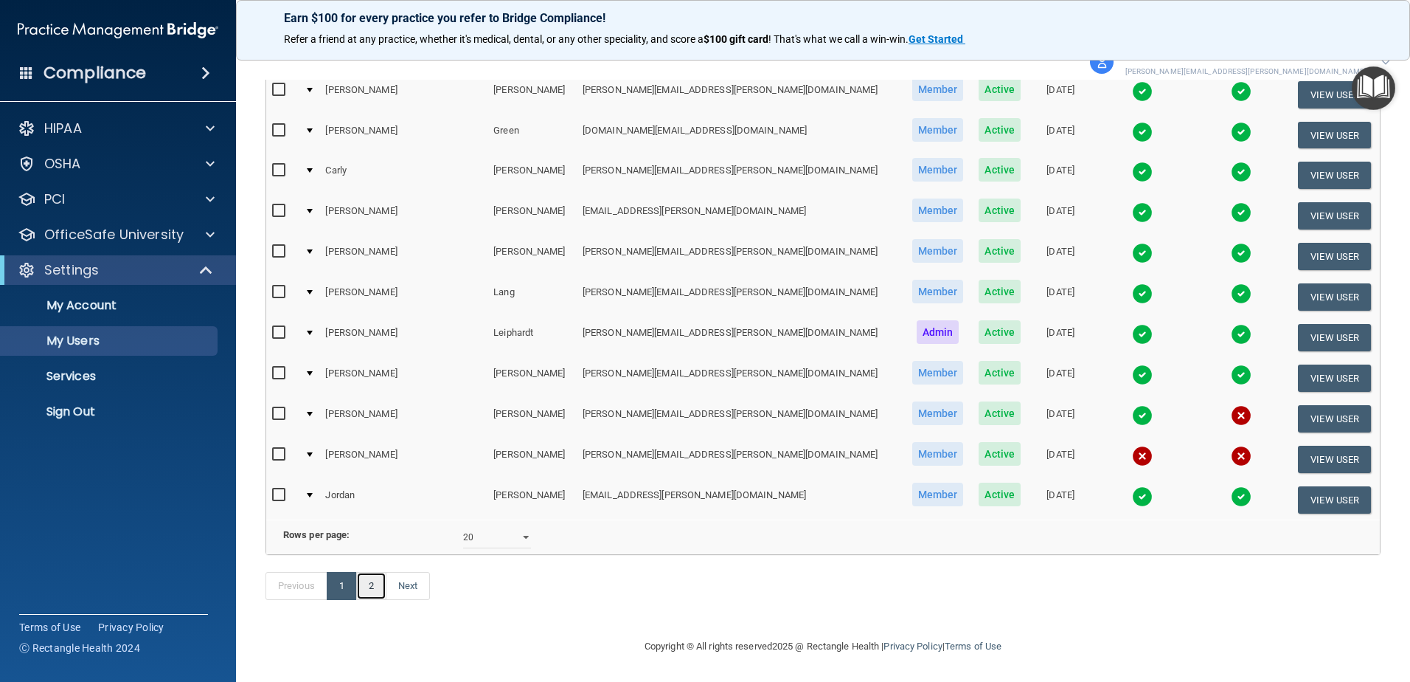
click at [381, 580] on link "2" at bounding box center [371, 586] width 30 height 28
select select "20"
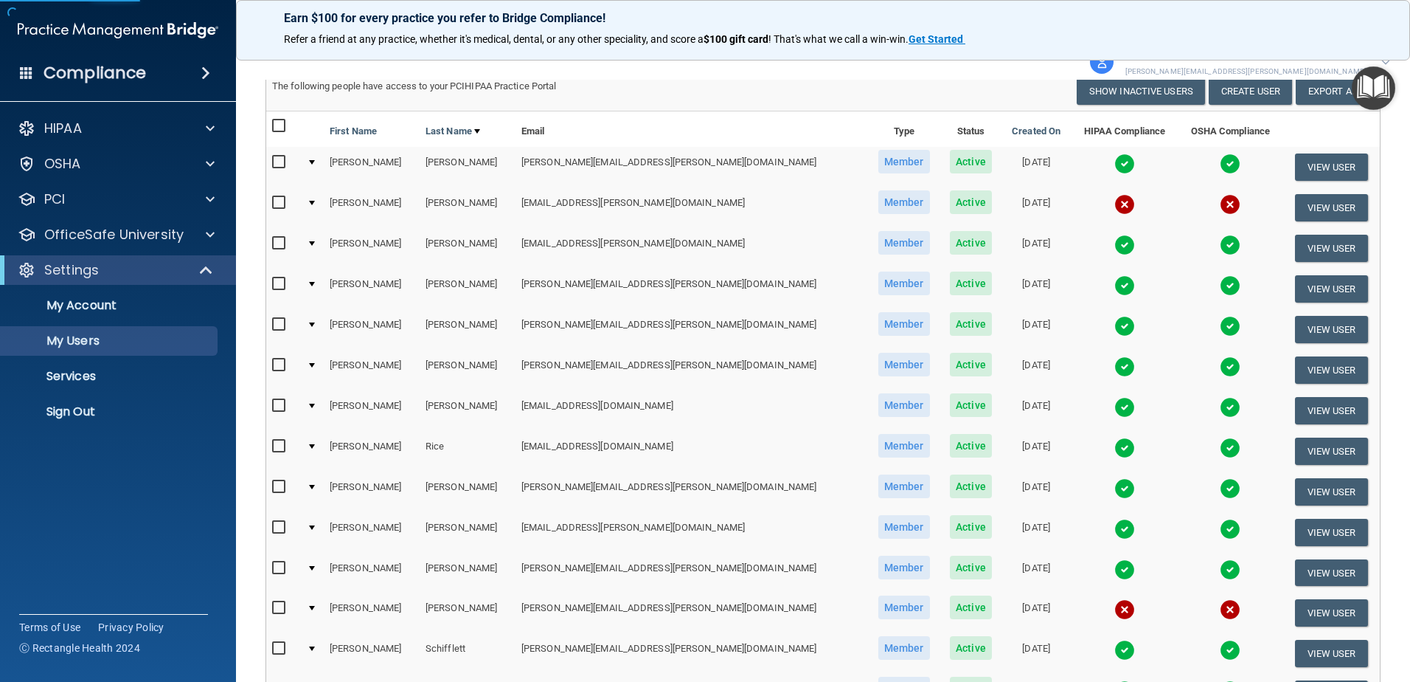
scroll to position [221, 0]
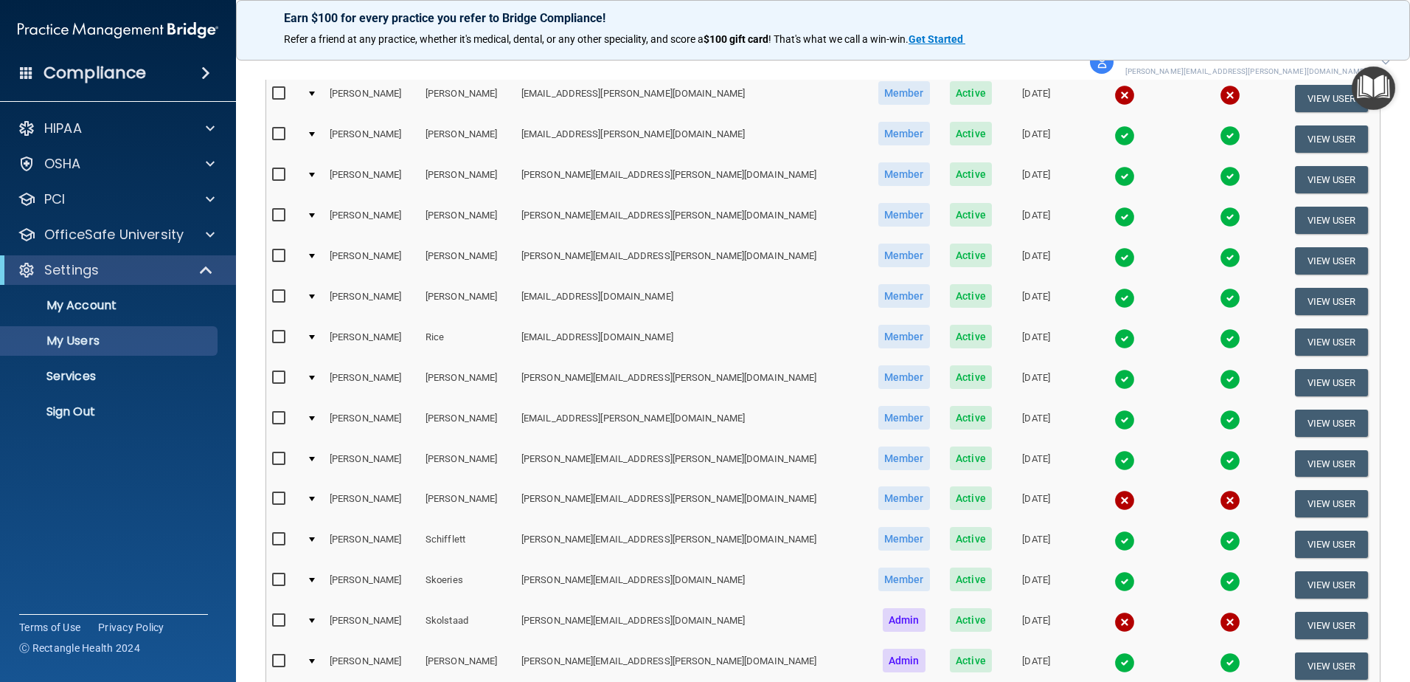
click at [277, 501] on input "checkbox" at bounding box center [280, 499] width 17 height 12
checkbox input "true"
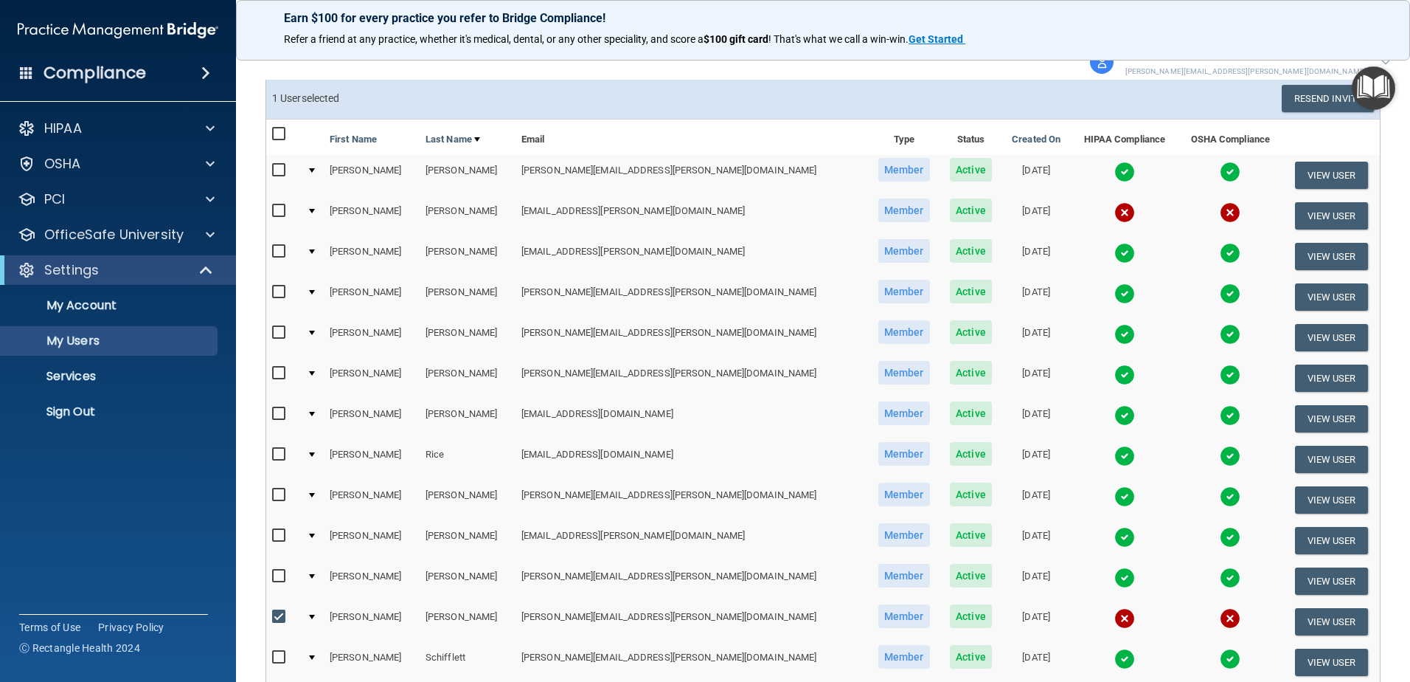
scroll to position [0, 0]
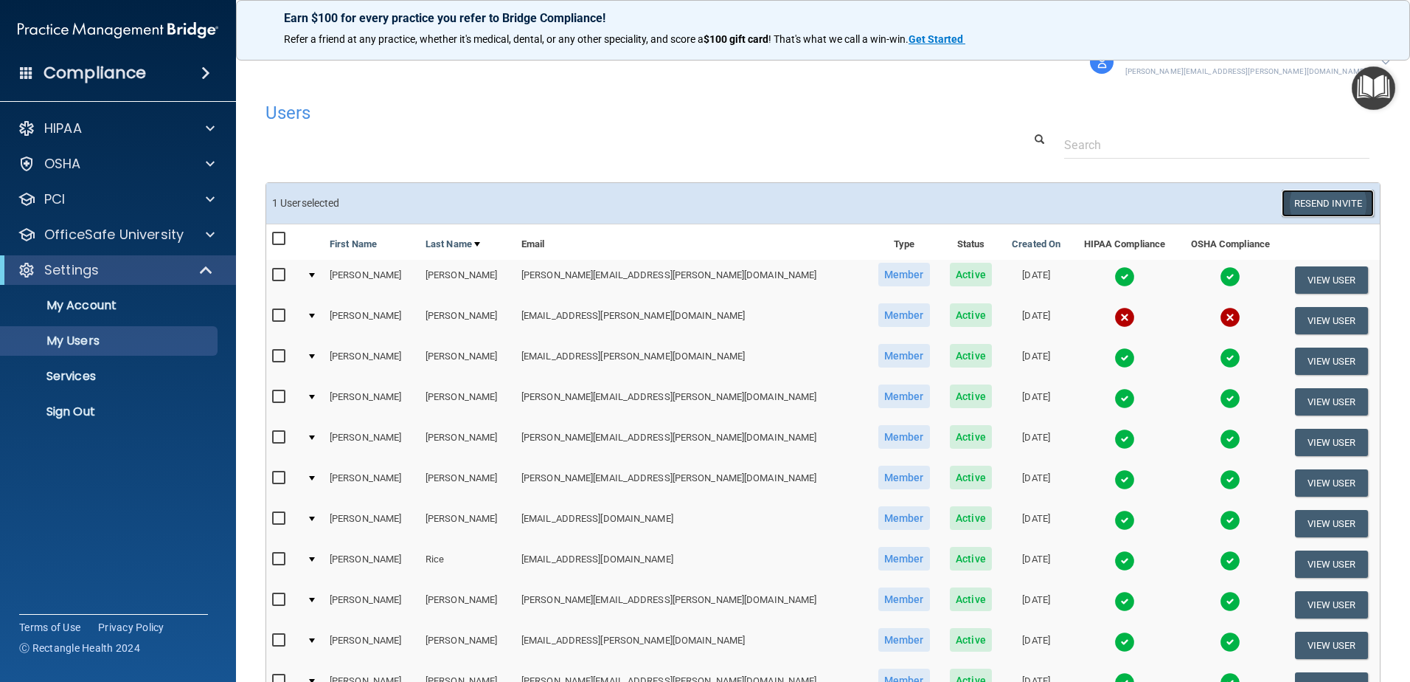
click at [1309, 207] on button "Resend Invite" at bounding box center [1328, 203] width 92 height 27
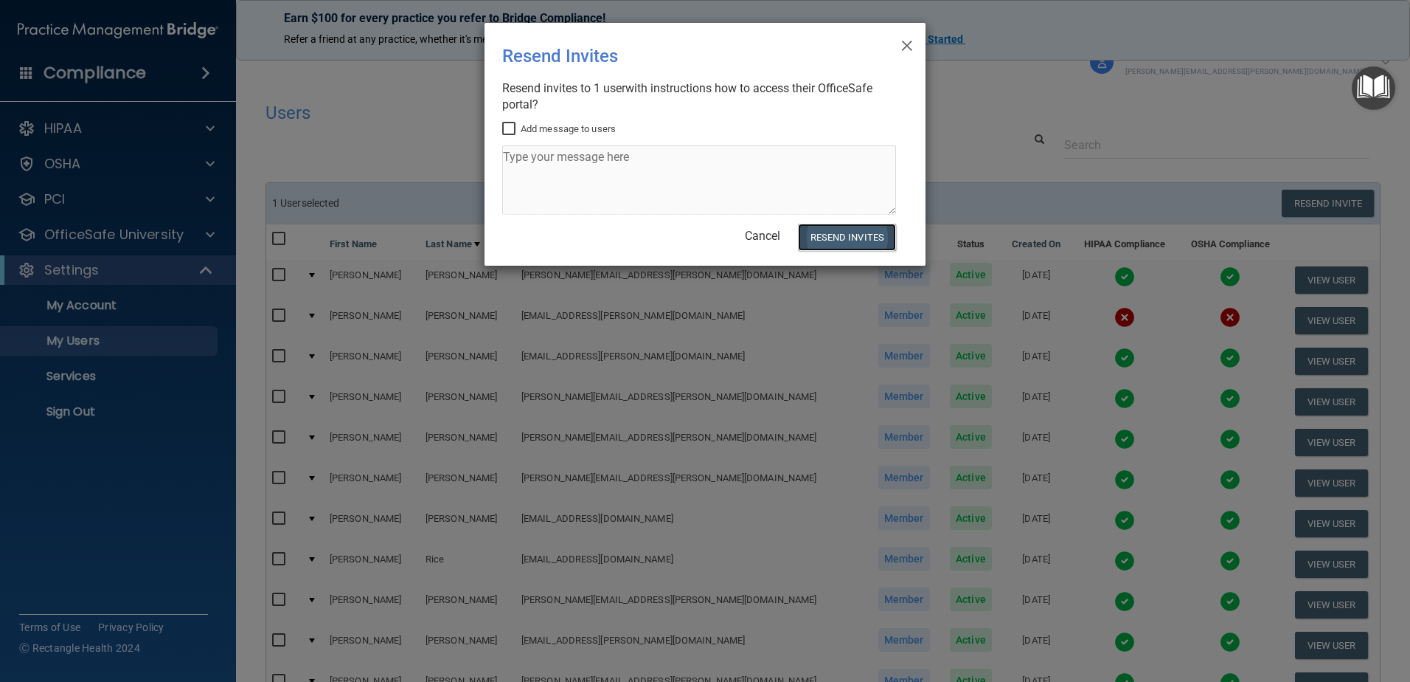
click at [842, 240] on button "Resend Invites" at bounding box center [847, 236] width 98 height 27
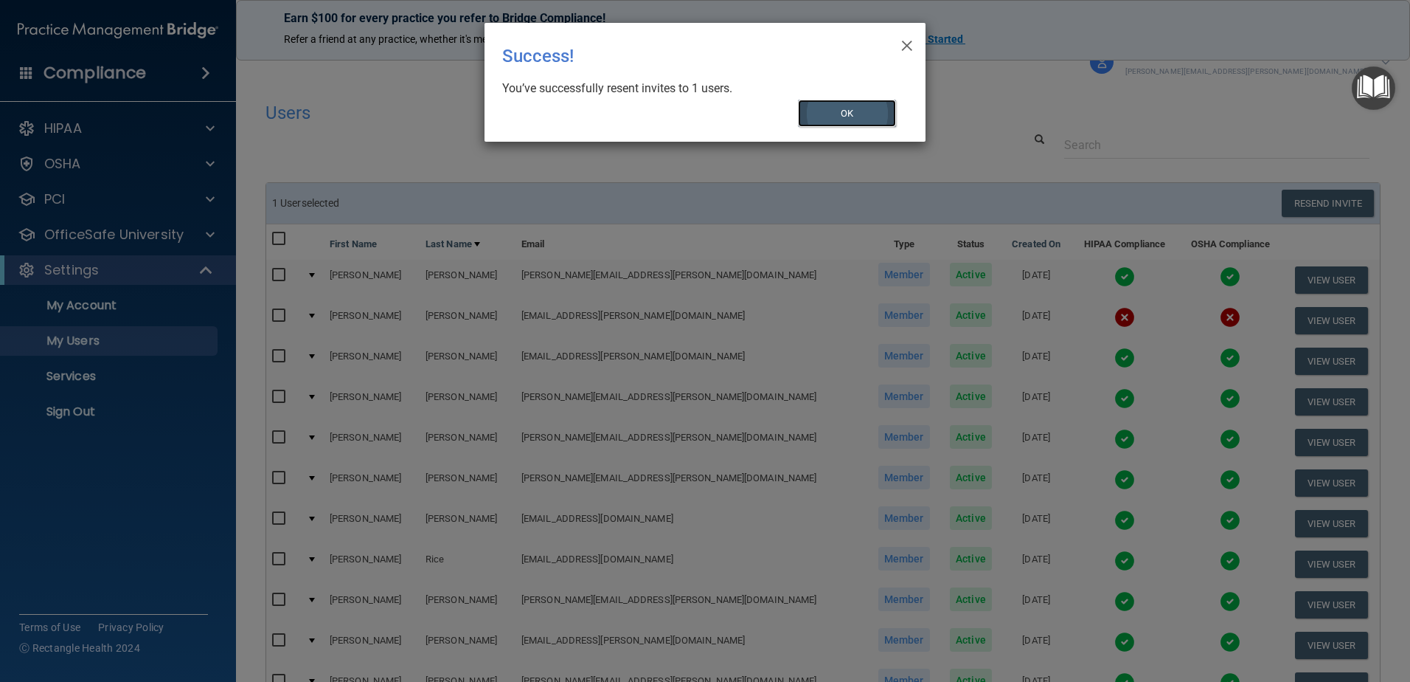
click at [875, 120] on button "OK" at bounding box center [847, 113] width 99 height 27
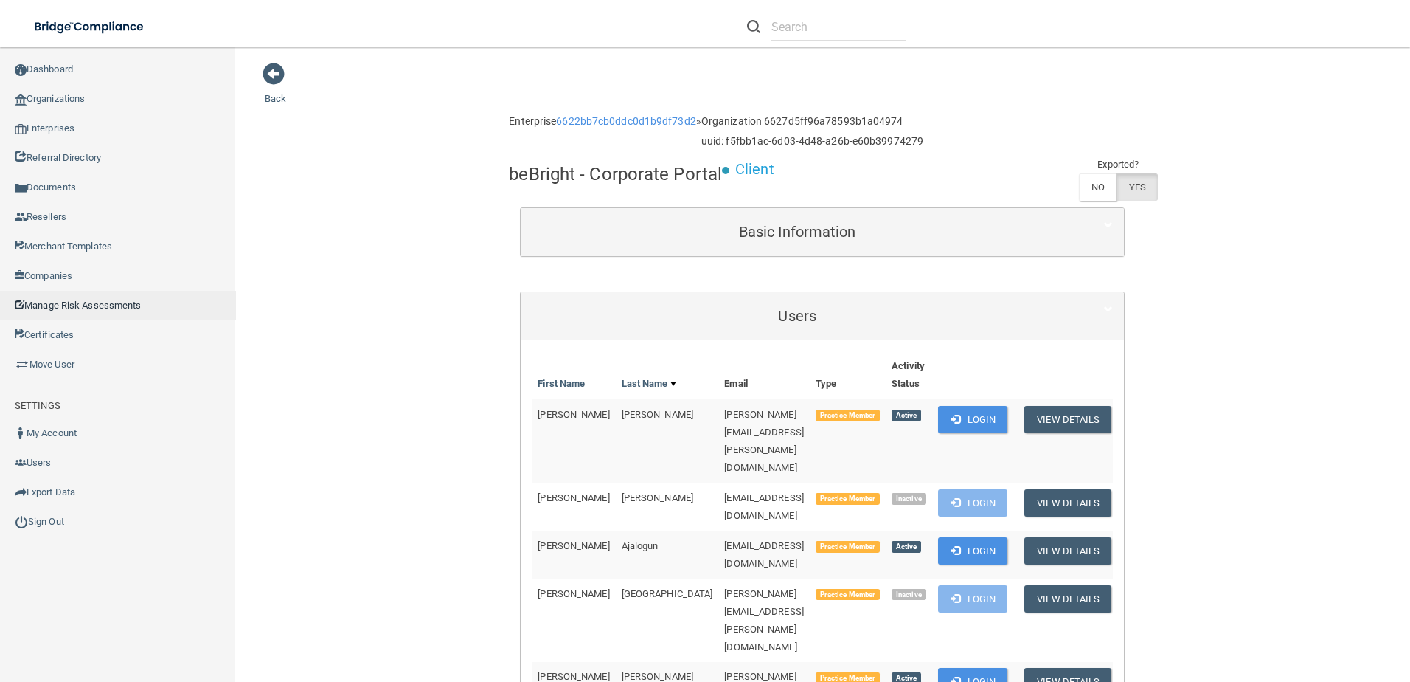
scroll to position [2065, 0]
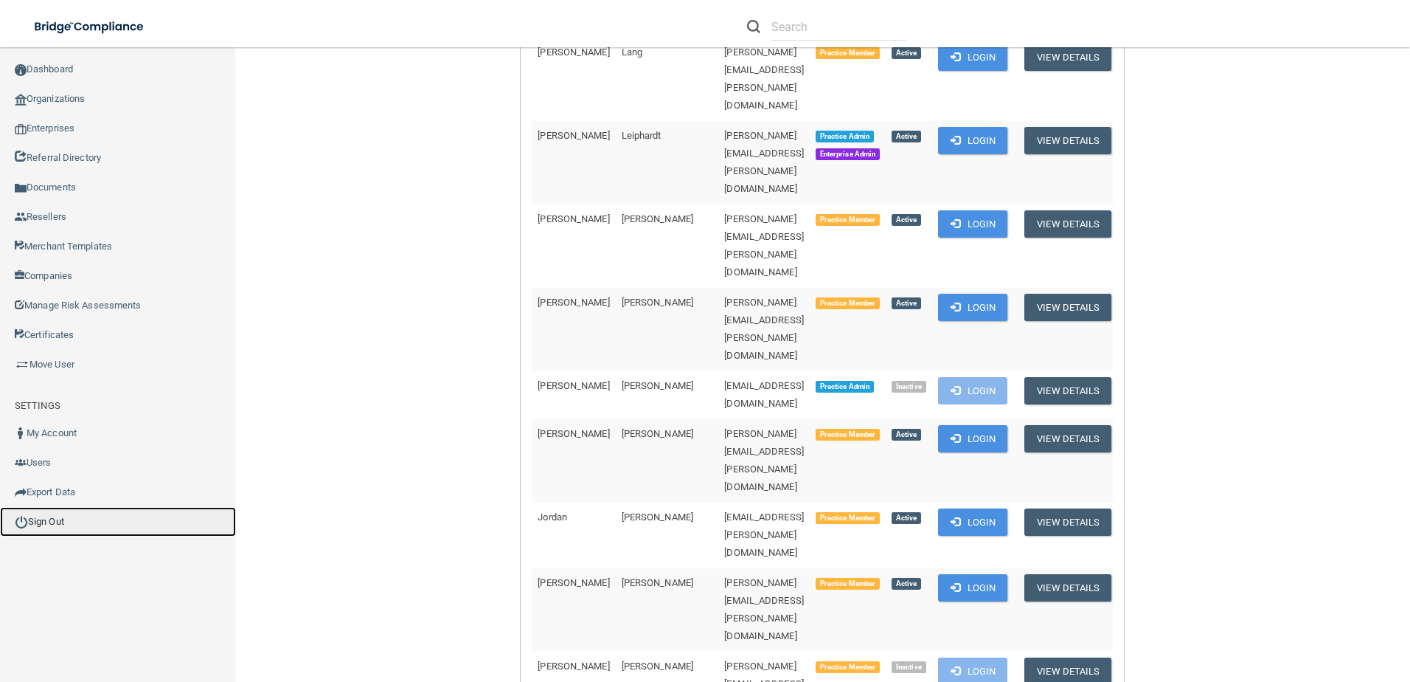
click at [49, 516] on link "Sign Out" at bounding box center [118, 522] width 236 height 30
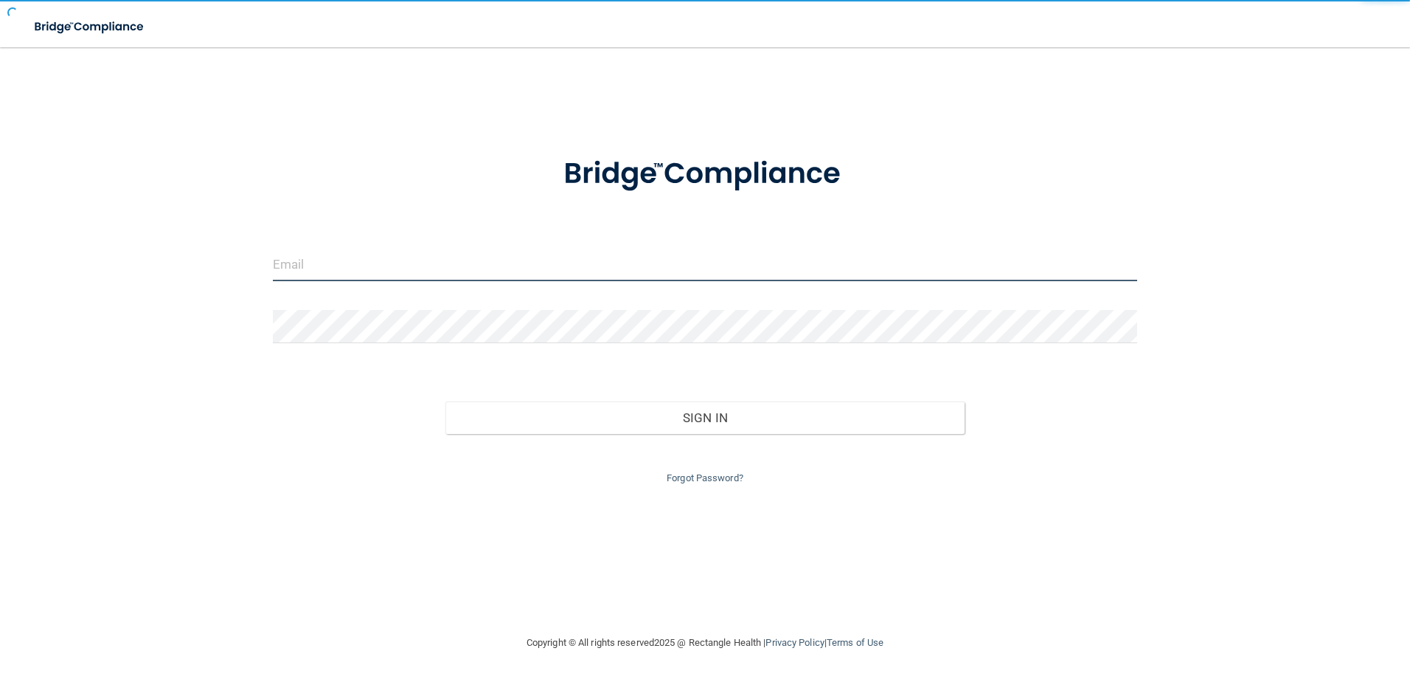
type input "[EMAIL_ADDRESS][DOMAIN_NAME]"
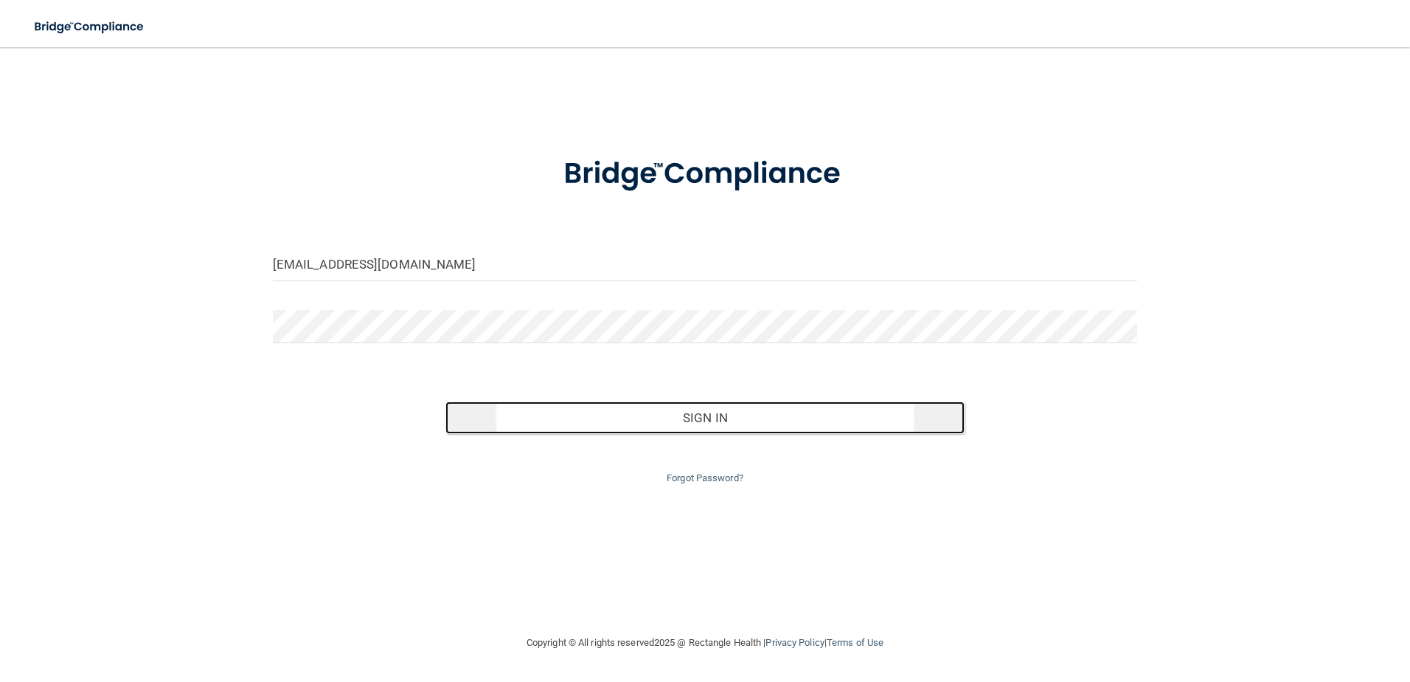
click at [637, 412] on button "Sign In" at bounding box center [705, 417] width 519 height 32
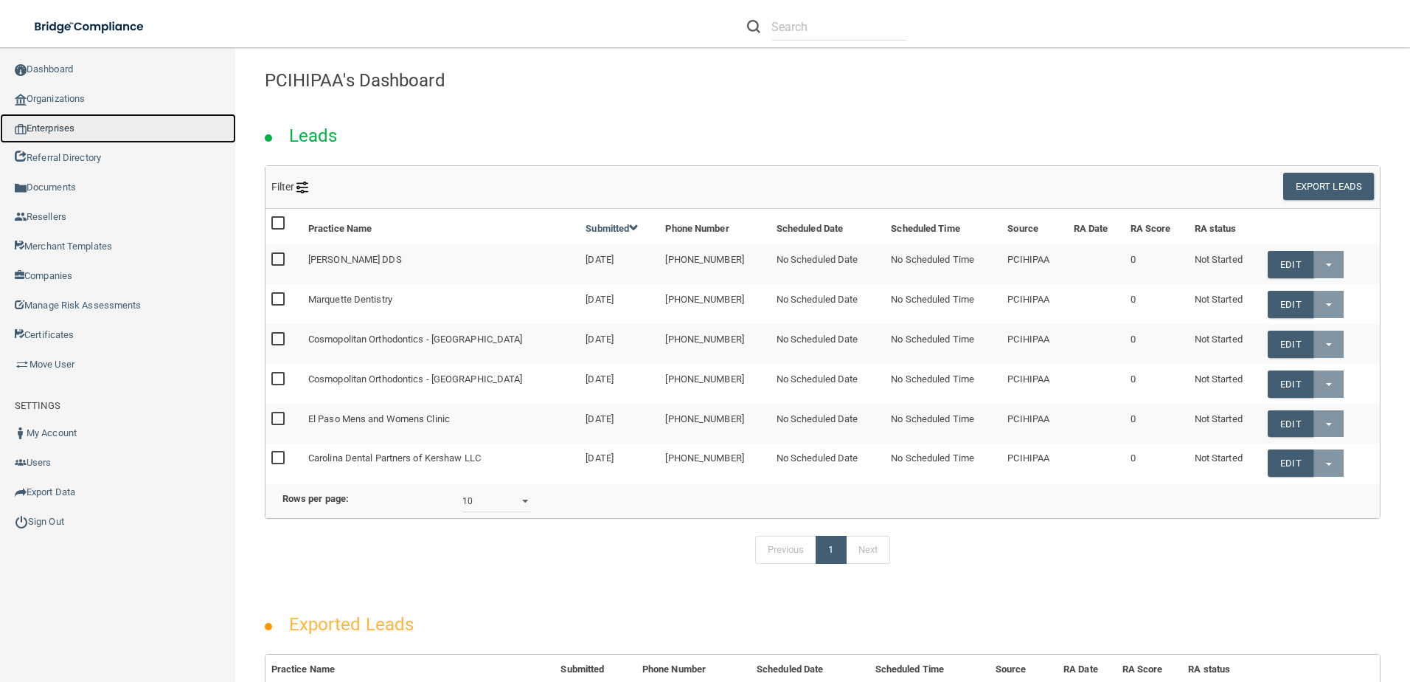
click at [75, 127] on link "Enterprises" at bounding box center [118, 129] width 236 height 30
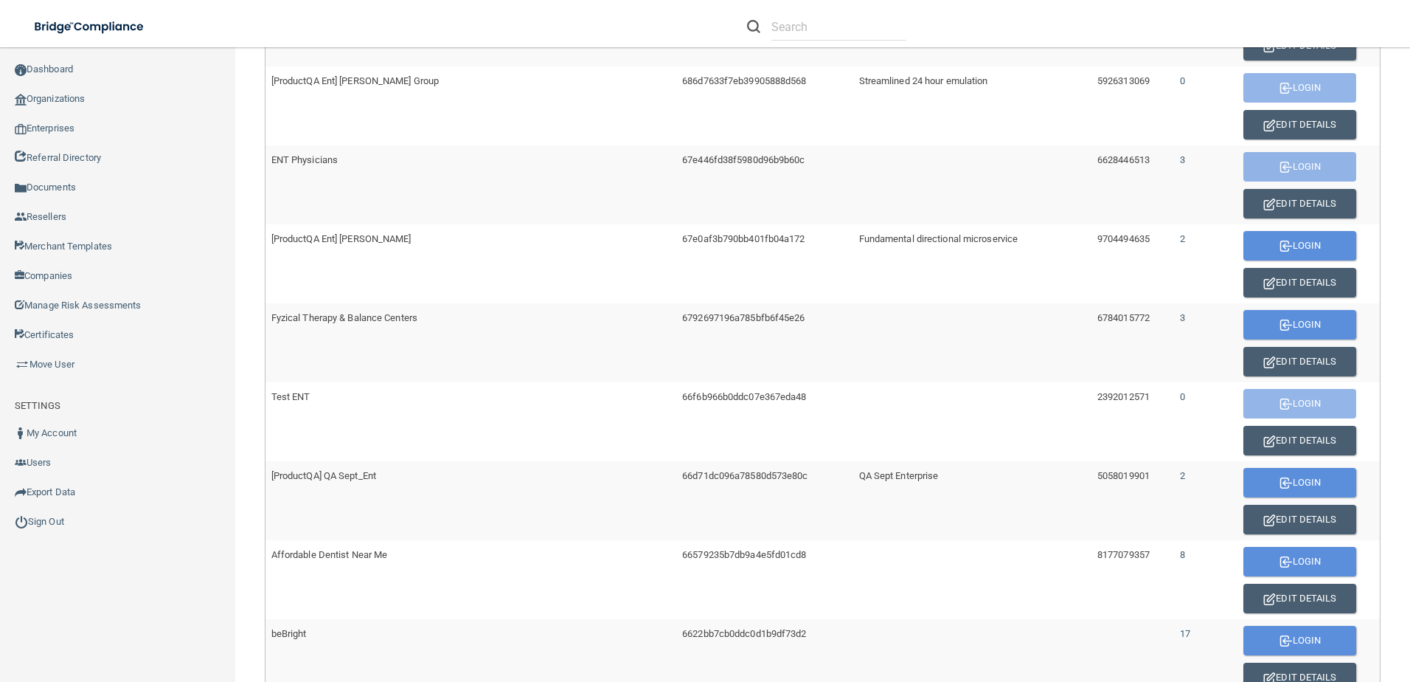
scroll to position [369, 0]
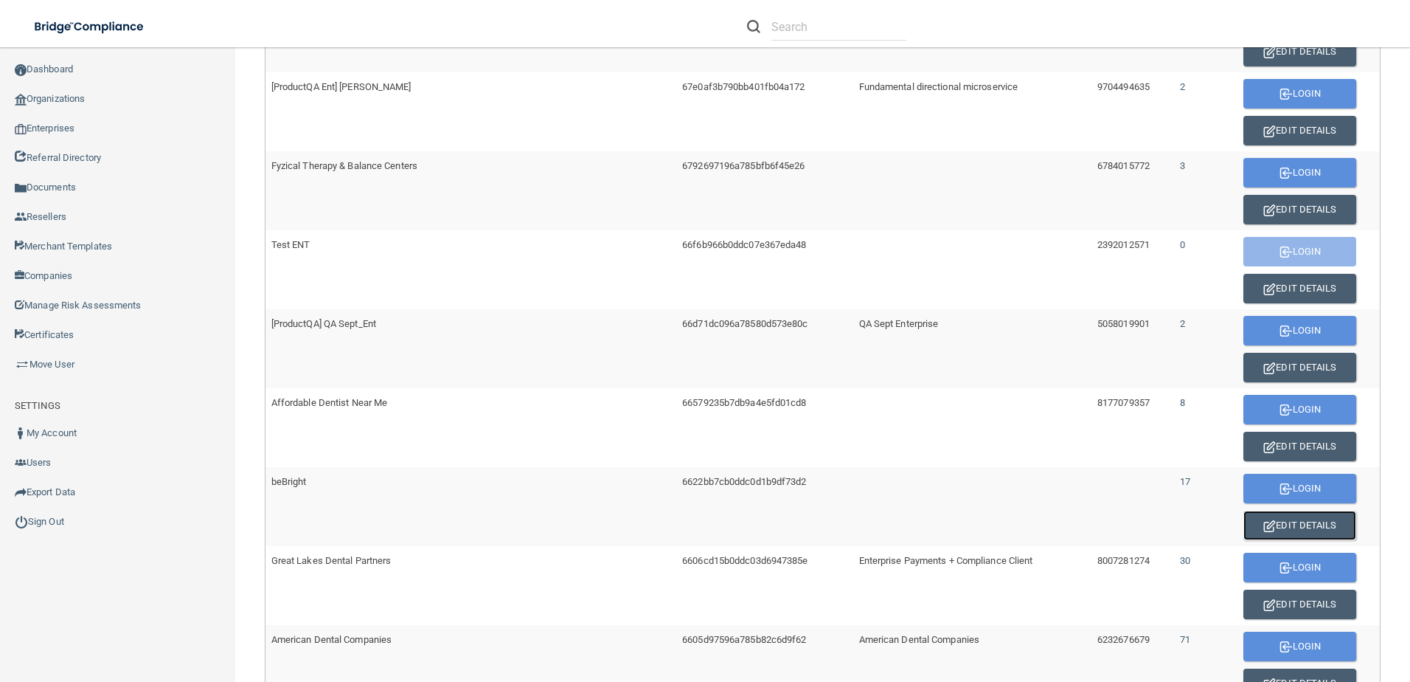
click at [1281, 522] on button "Edit Details" at bounding box center [1300, 525] width 113 height 30
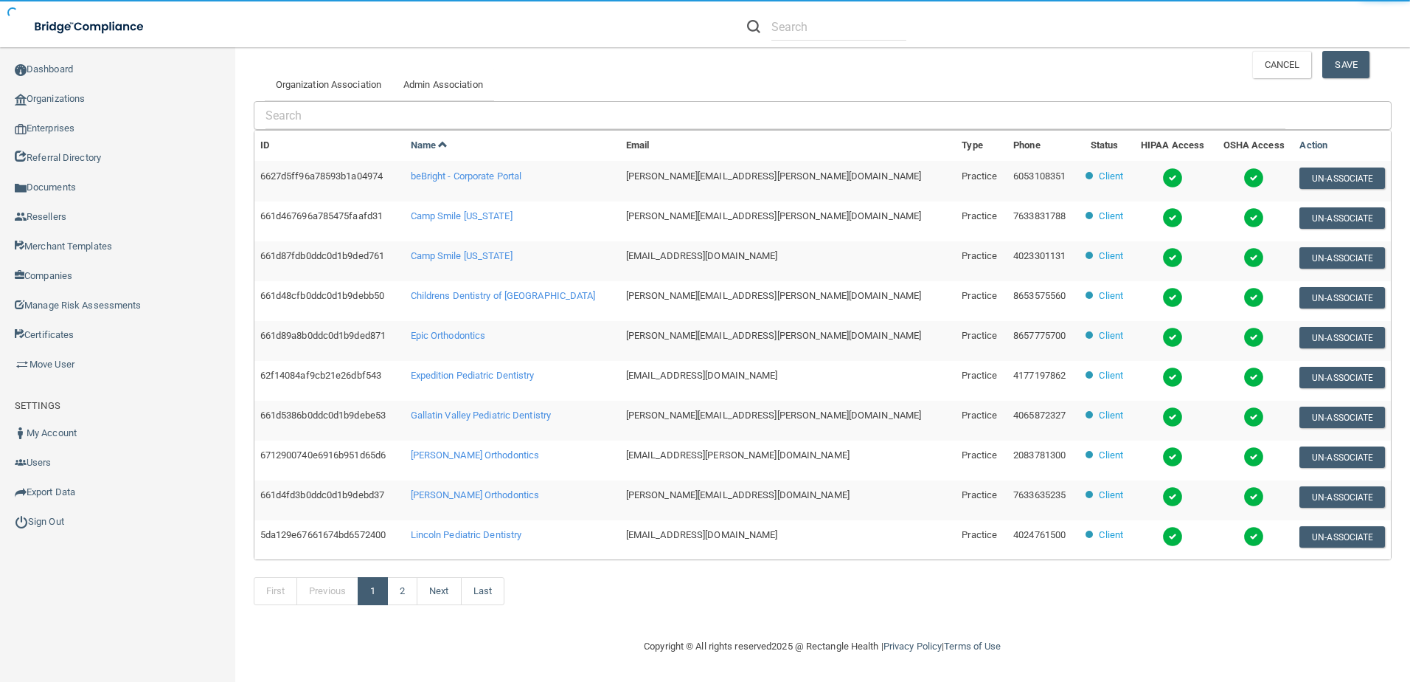
scroll to position [357, 0]
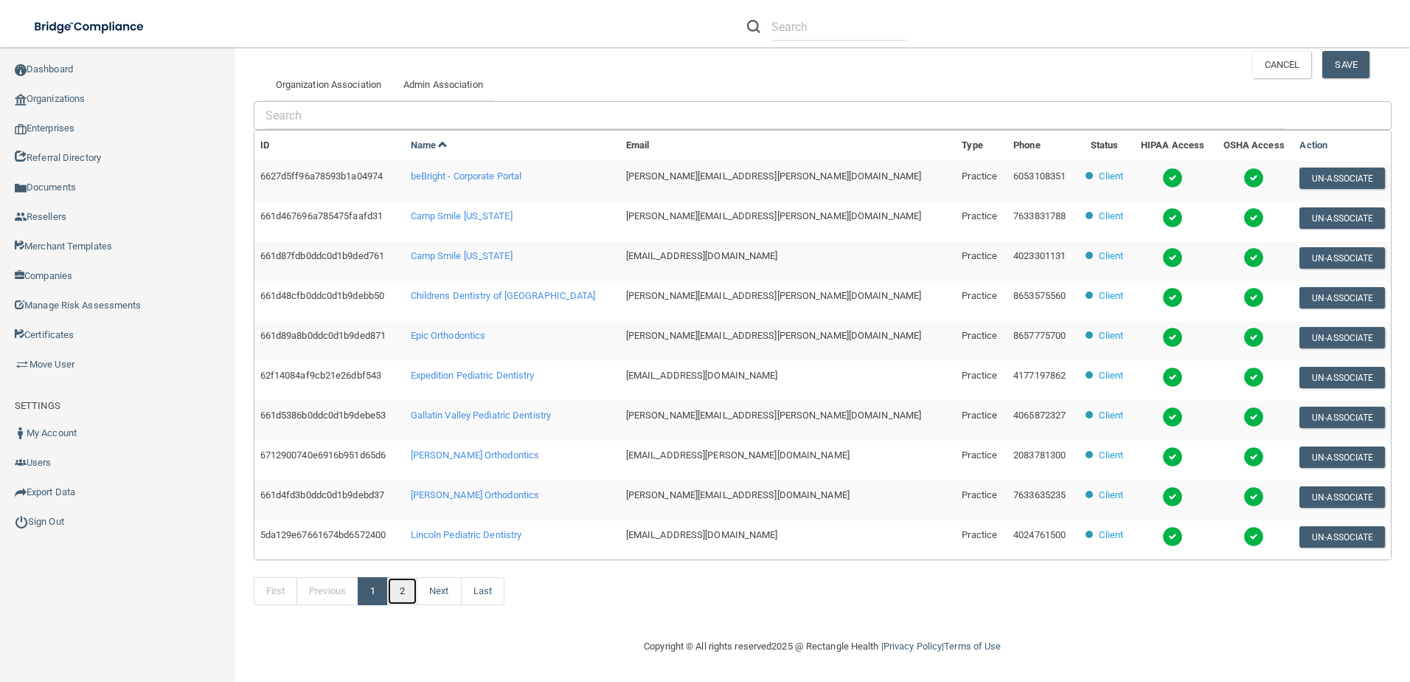
click at [402, 580] on link "2" at bounding box center [402, 591] width 30 height 28
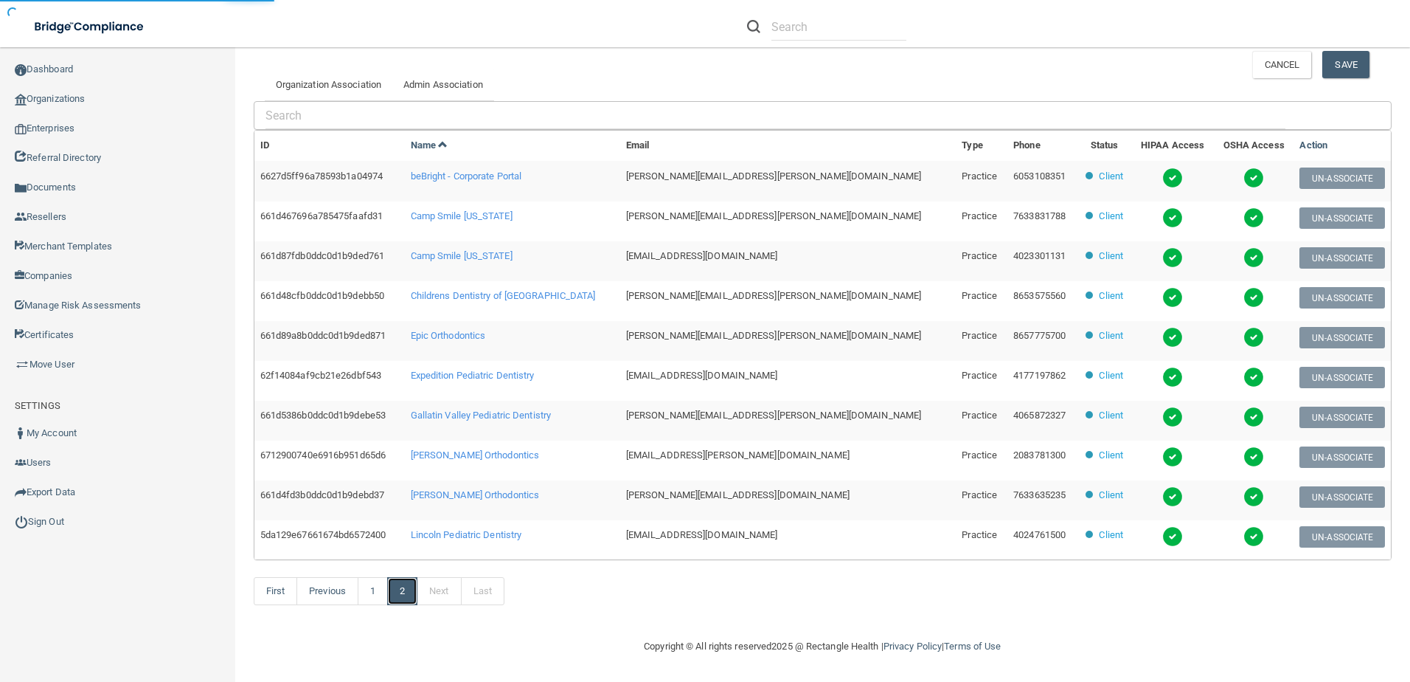
scroll to position [238, 0]
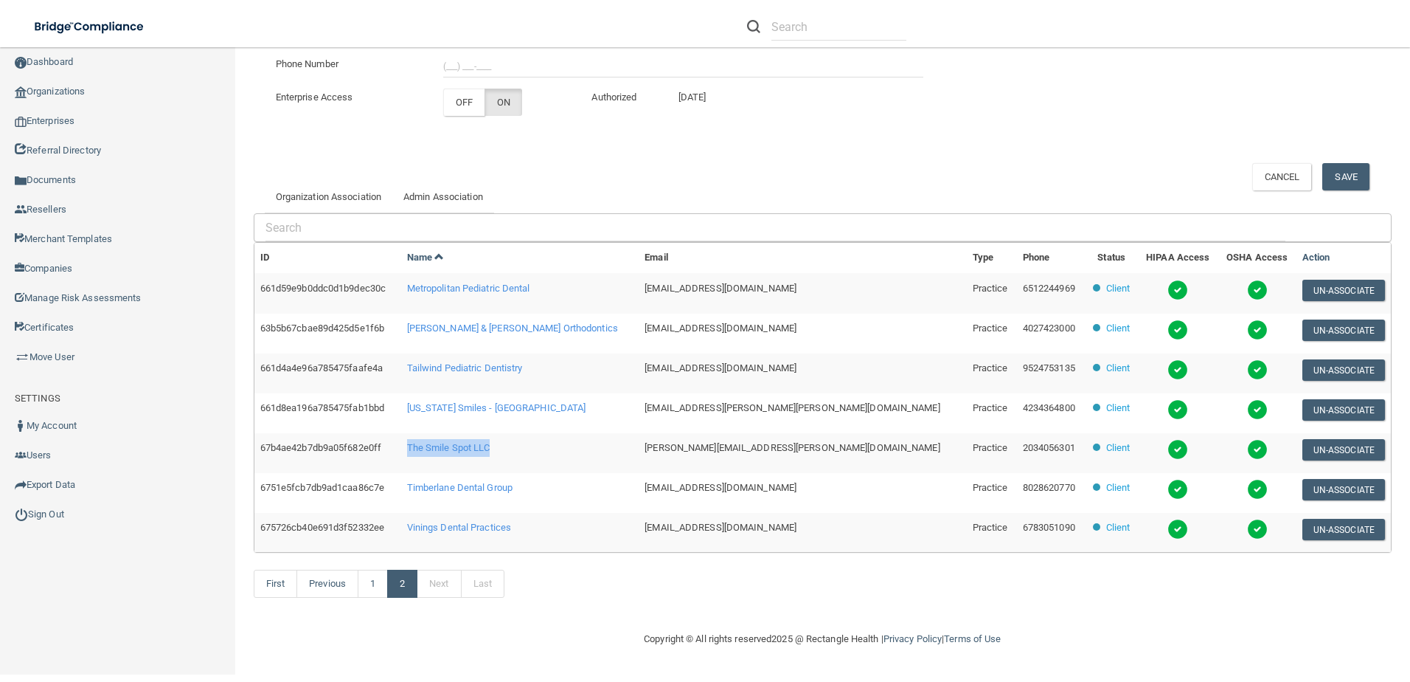
drag, startPoint x: 546, startPoint y: 446, endPoint x: 419, endPoint y: 454, distance: 127.1
click at [419, 454] on tr "67b4ae42b7db9a05f682e0ff The Smile Spot LLC [PERSON_NAME][EMAIL_ADDRESS][PERSON…" at bounding box center [822, 453] width 1137 height 40
drag, startPoint x: 419, startPoint y: 454, endPoint x: 472, endPoint y: 442, distance: 54.4
copy tr "The Smile Spot LLC"
drag, startPoint x: 793, startPoint y: 451, endPoint x: 634, endPoint y: 449, distance: 159.3
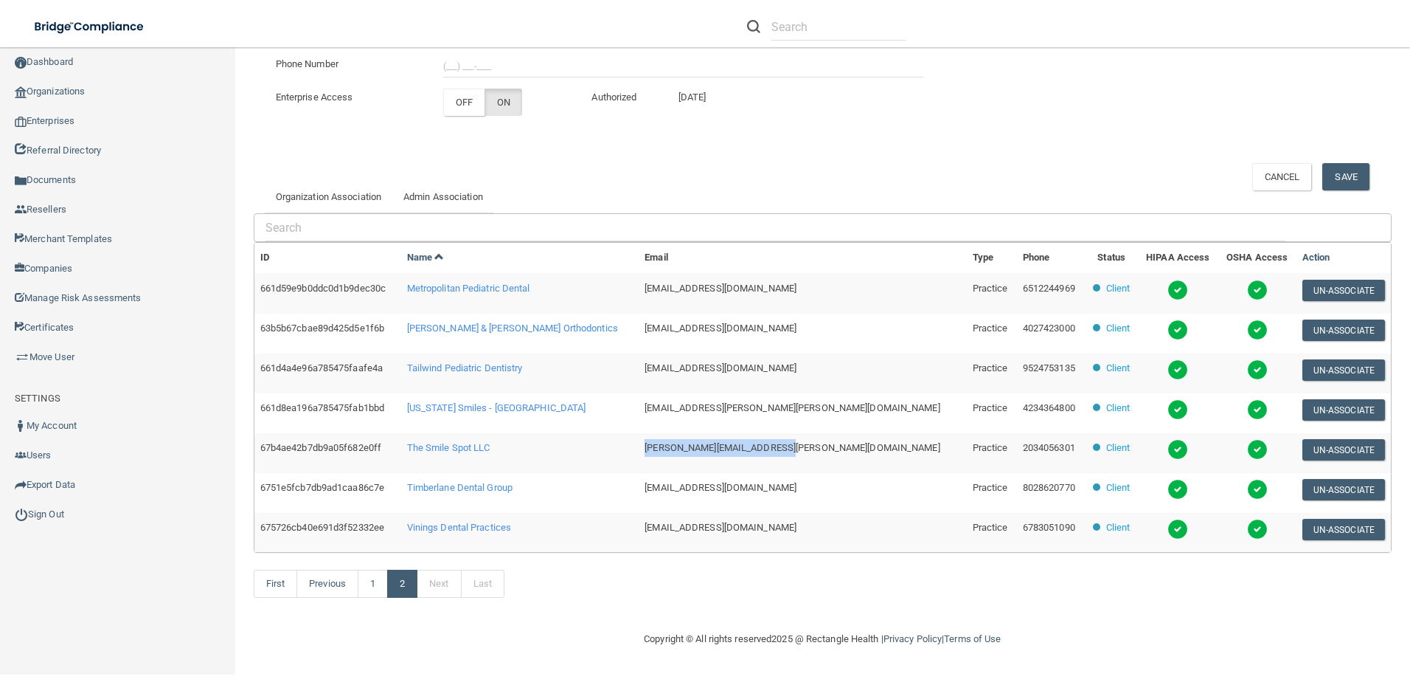
click at [639, 449] on td "[PERSON_NAME][EMAIL_ADDRESS][PERSON_NAME][DOMAIN_NAME]" at bounding box center [802, 453] width 327 height 40
copy span "[PERSON_NAME][EMAIL_ADDRESS][PERSON_NAME][DOMAIN_NAME]"
